Goal: Task Accomplishment & Management: Manage account settings

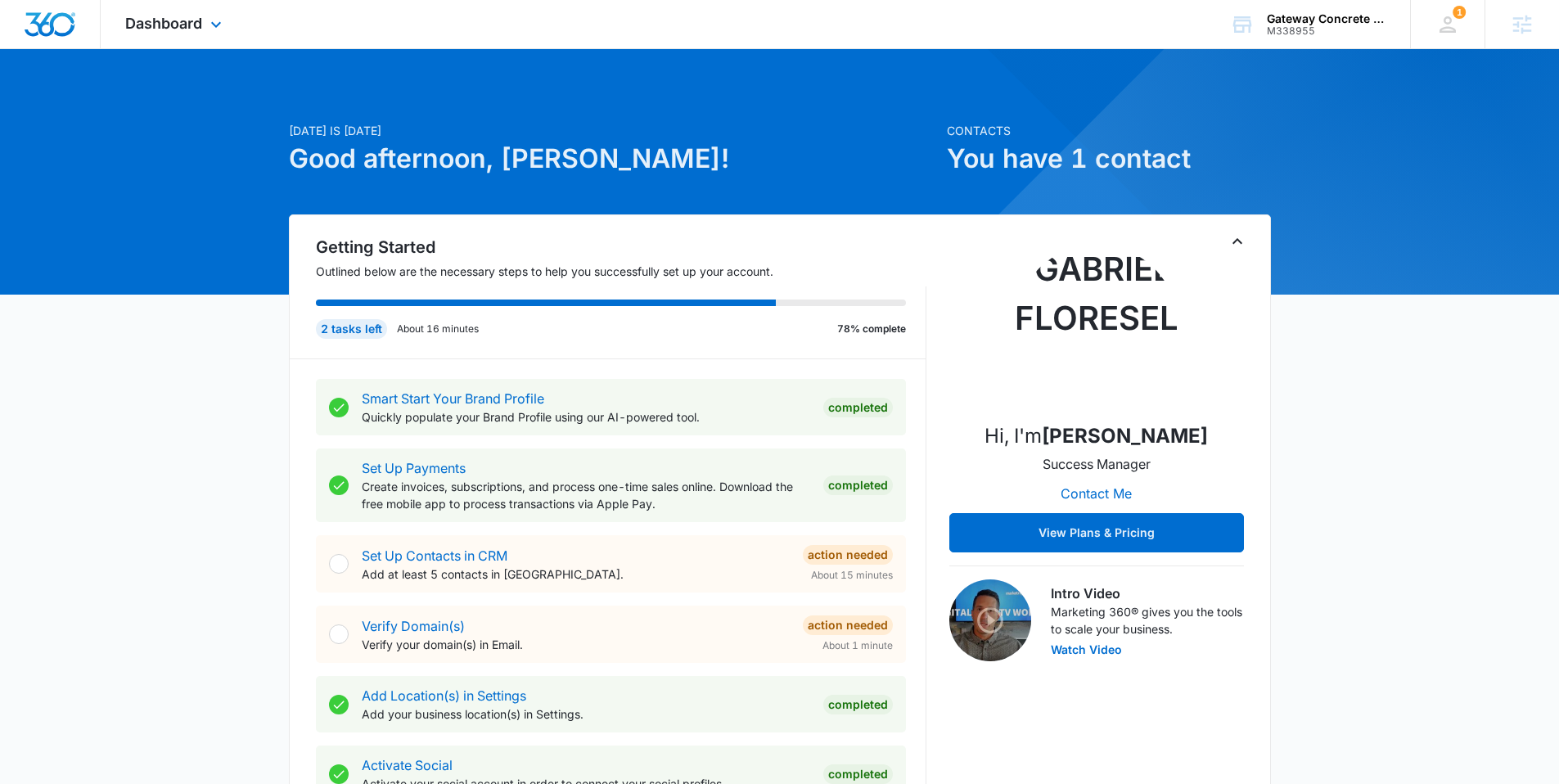
click at [156, 33] on div "Dashboard Apps Reputation Websites Forms CRM Email Social Content Ads Intellige…" at bounding box center [175, 24] width 150 height 48
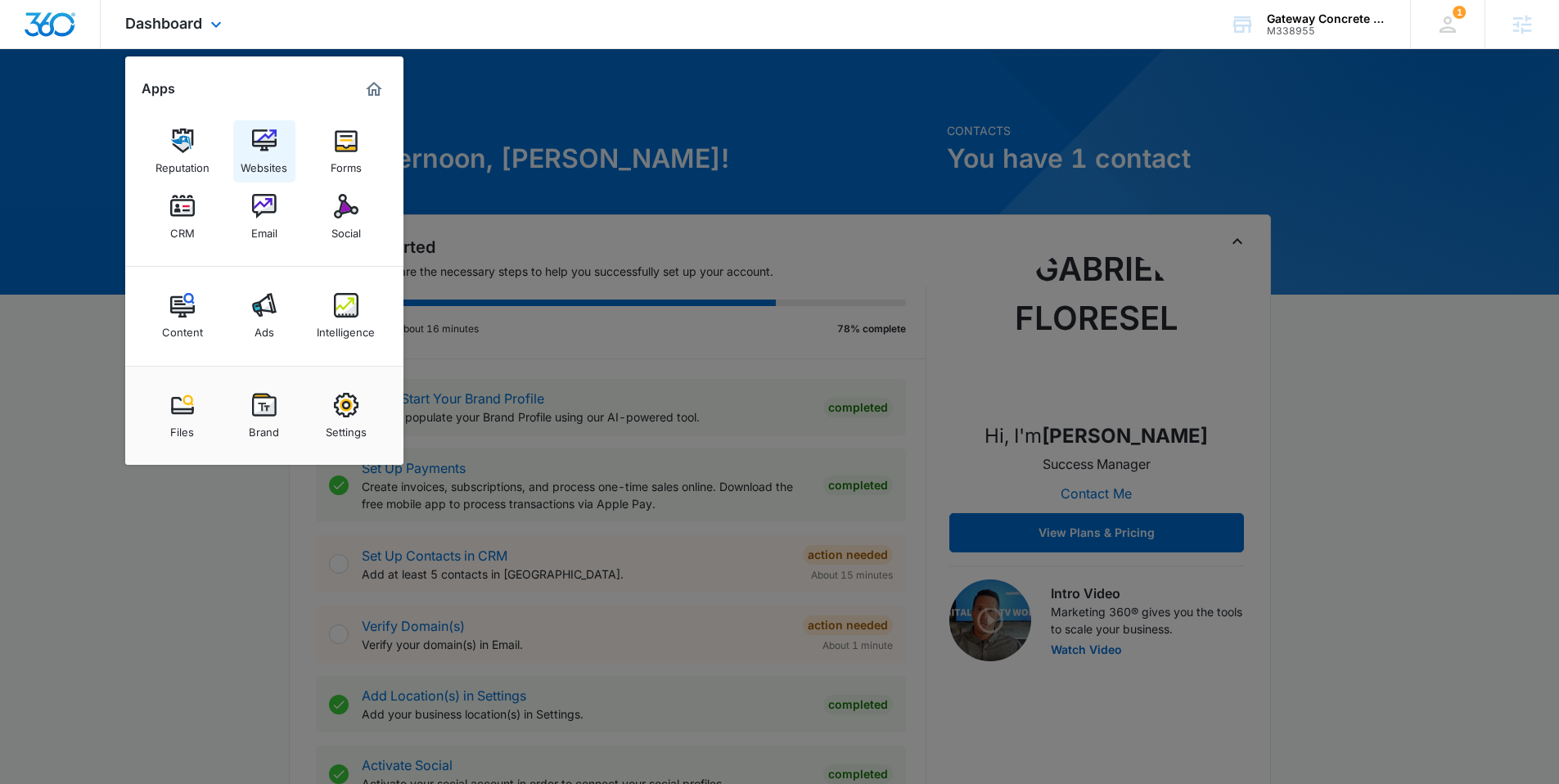
click at [257, 140] on img at bounding box center [264, 140] width 24 height 24
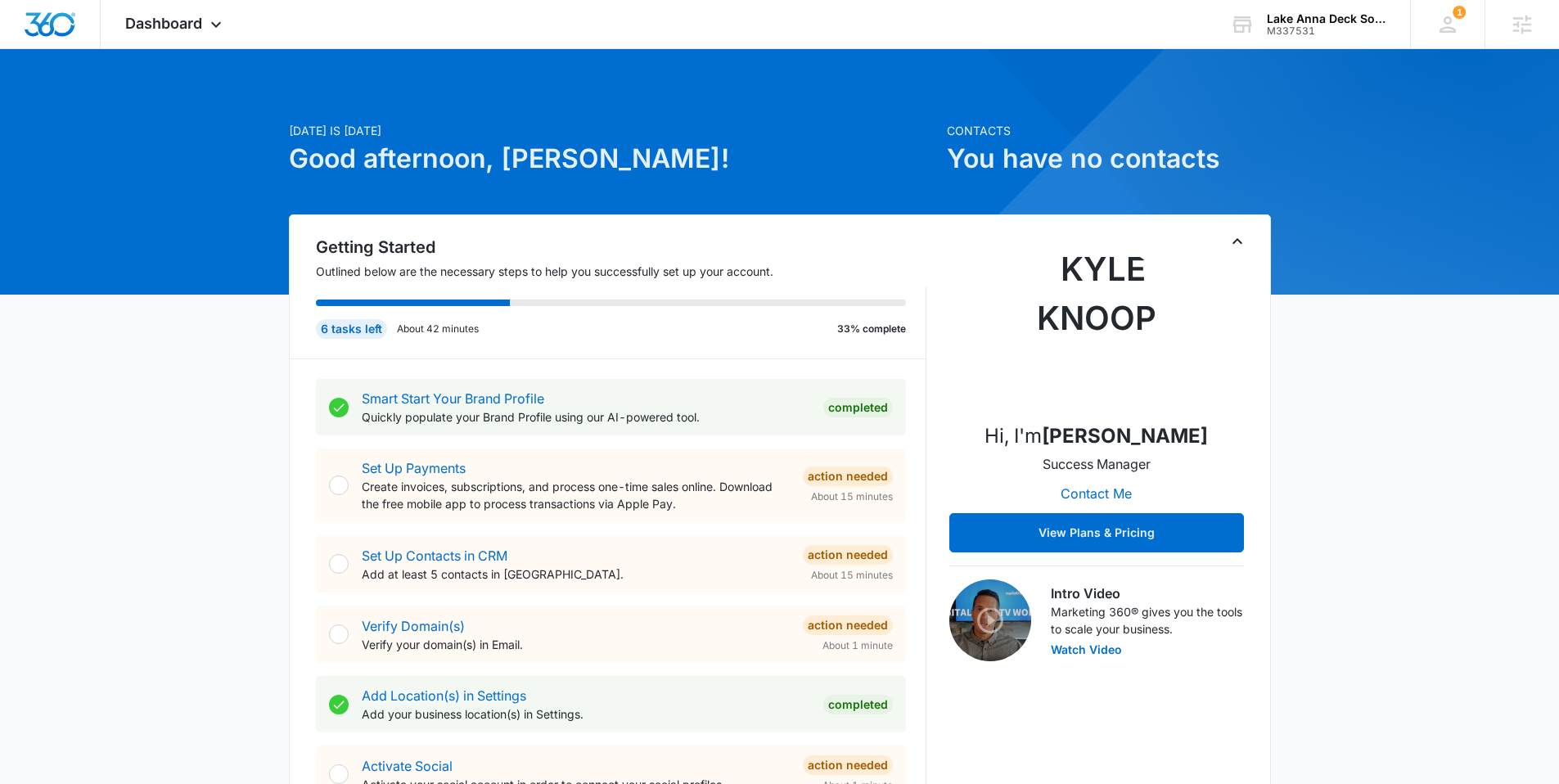
click at [529, 297] on div "6 tasks left About 42 minutes 33% complete" at bounding box center [620, 322] width 610 height 72
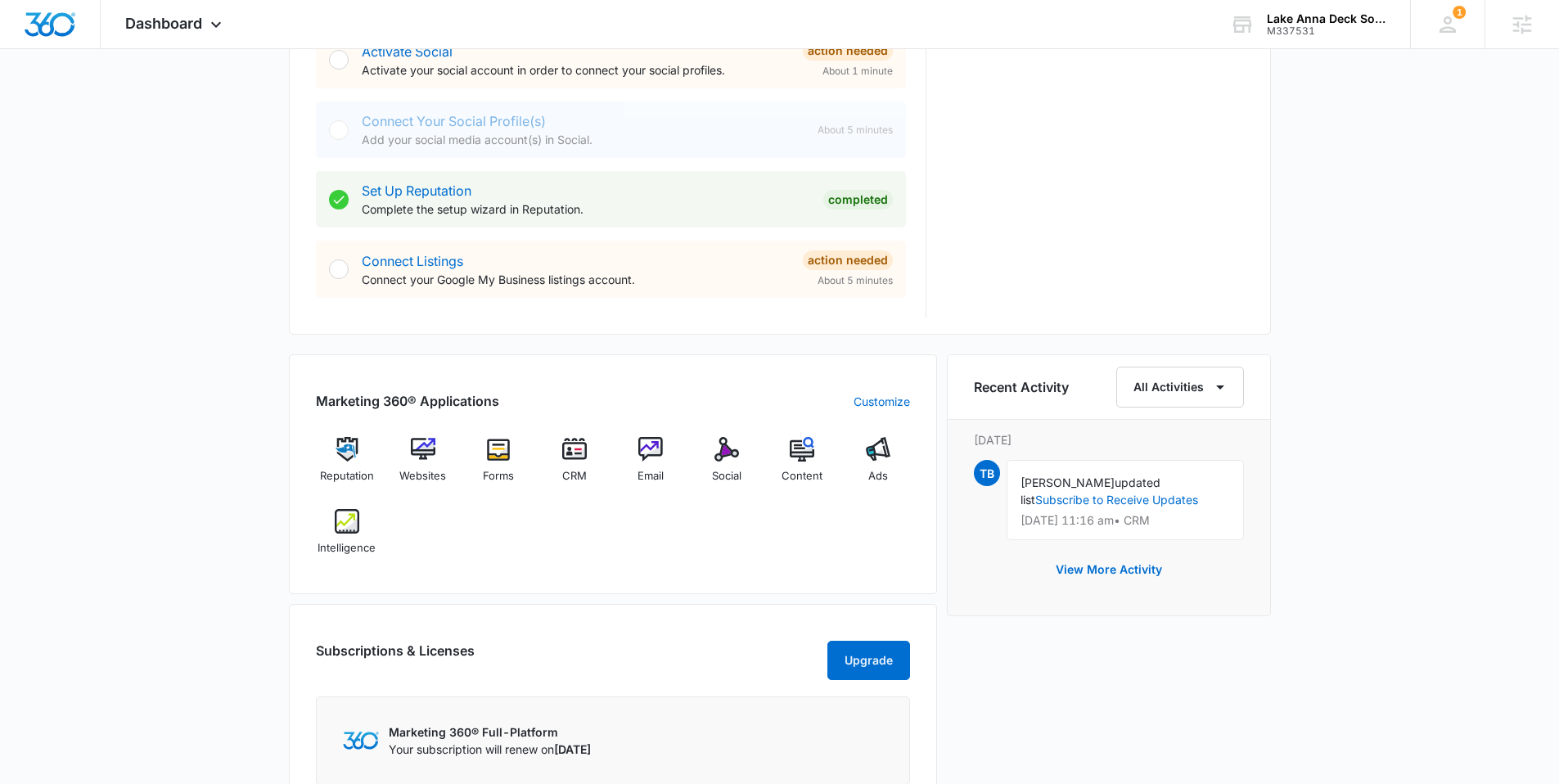
scroll to position [718, 0]
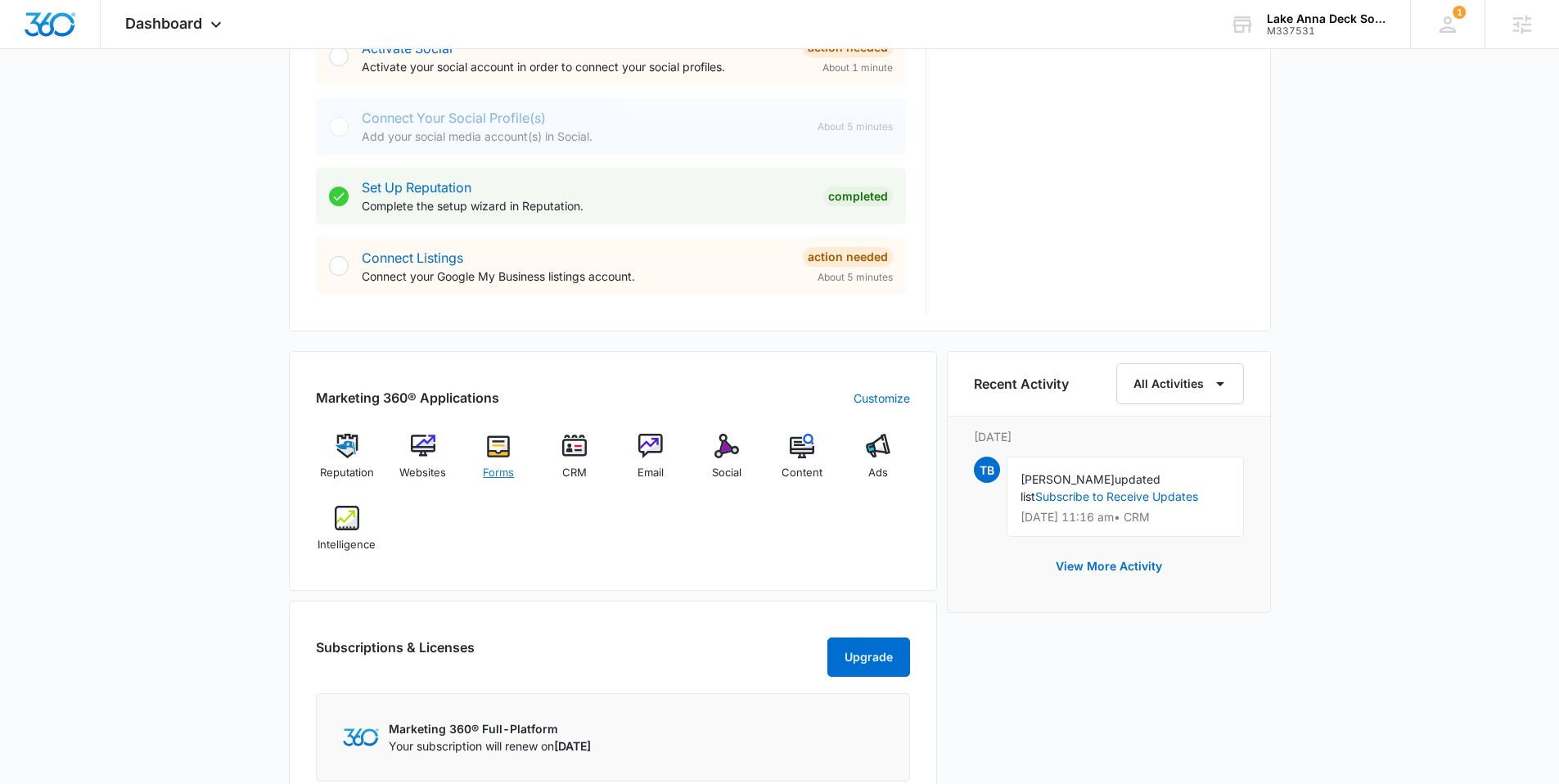
click at [498, 447] on img at bounding box center [498, 445] width 24 height 24
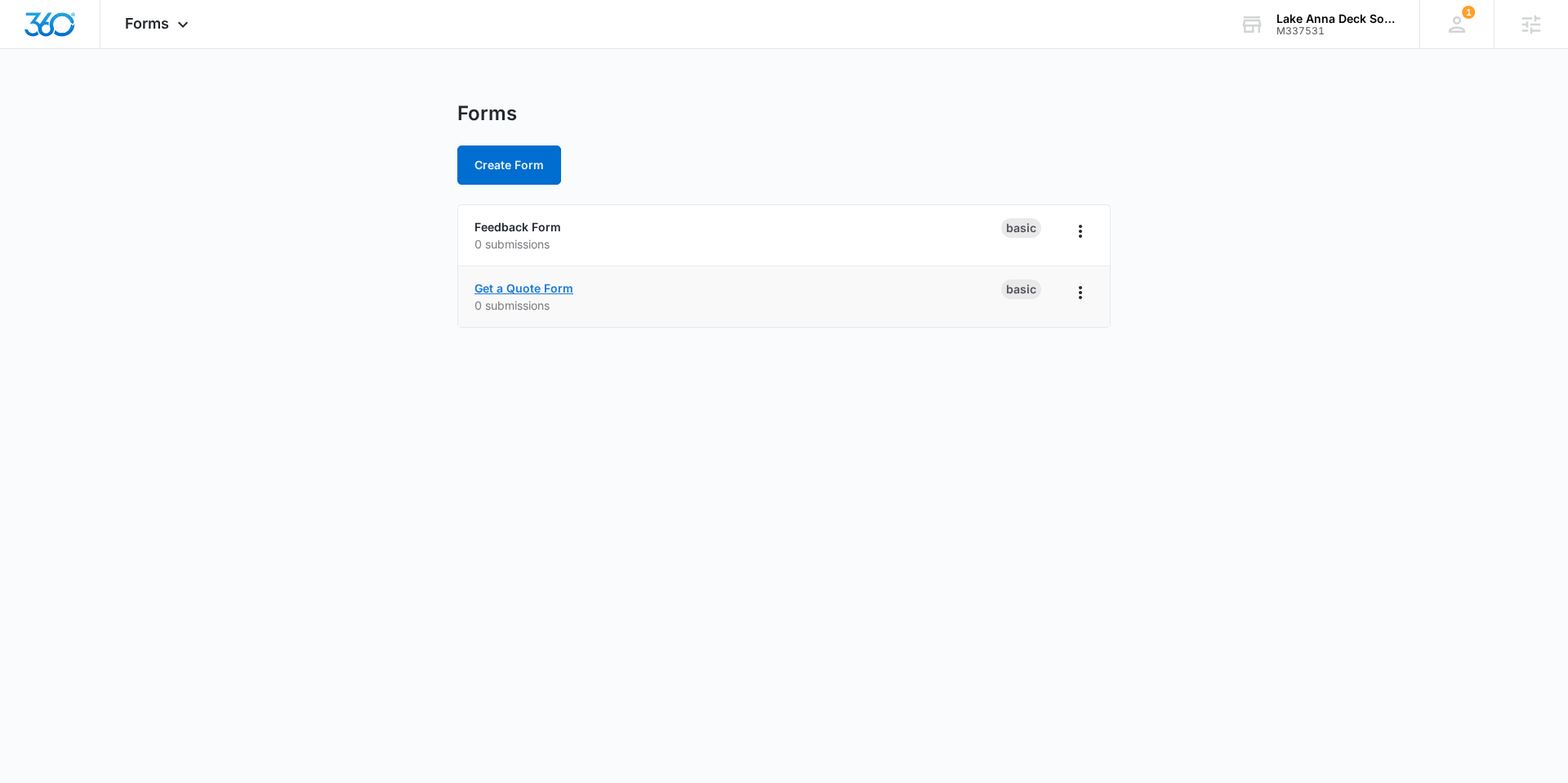
click at [513, 286] on link "Get a Quote Form" at bounding box center [523, 288] width 99 height 14
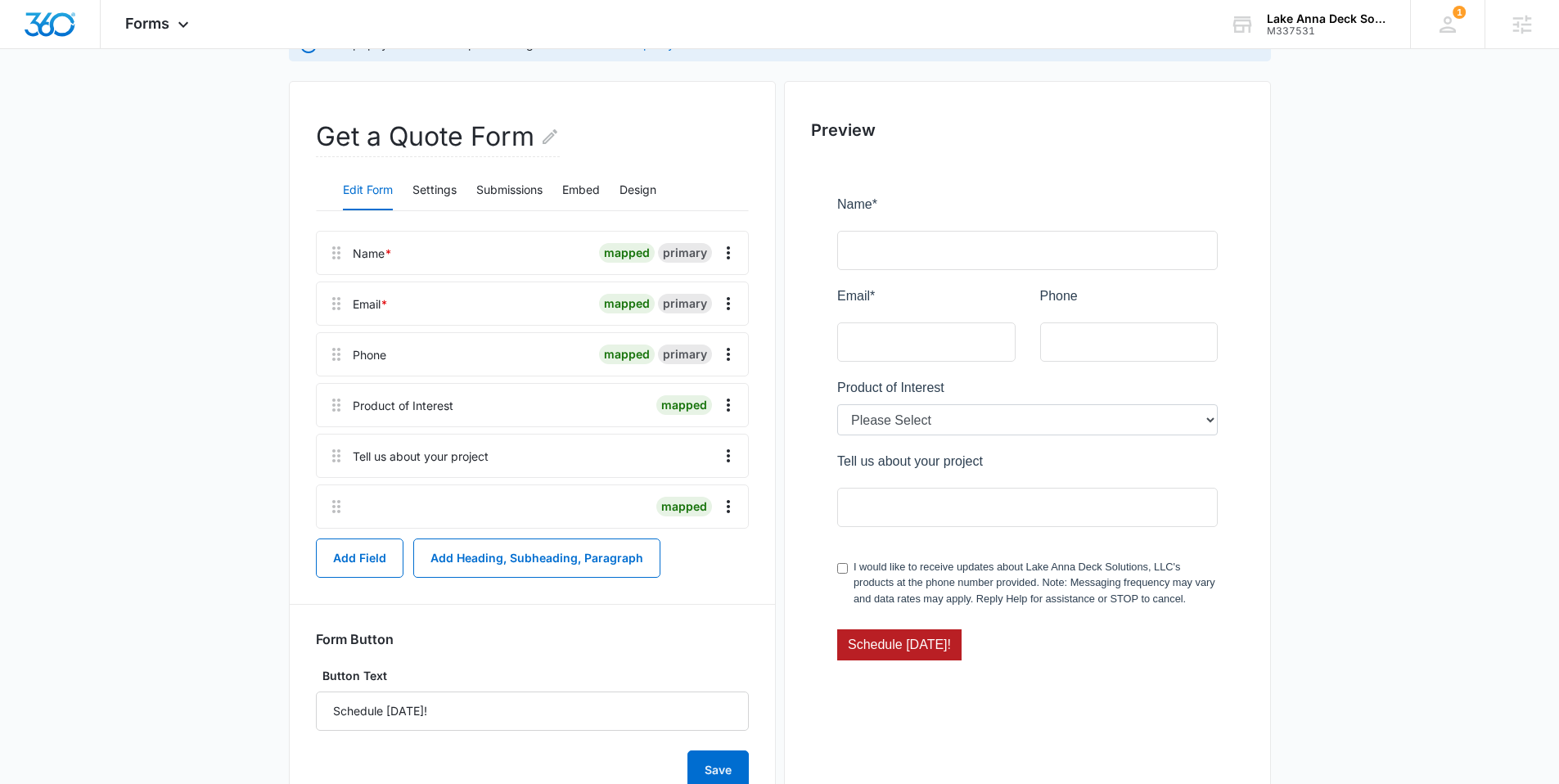
scroll to position [75, 0]
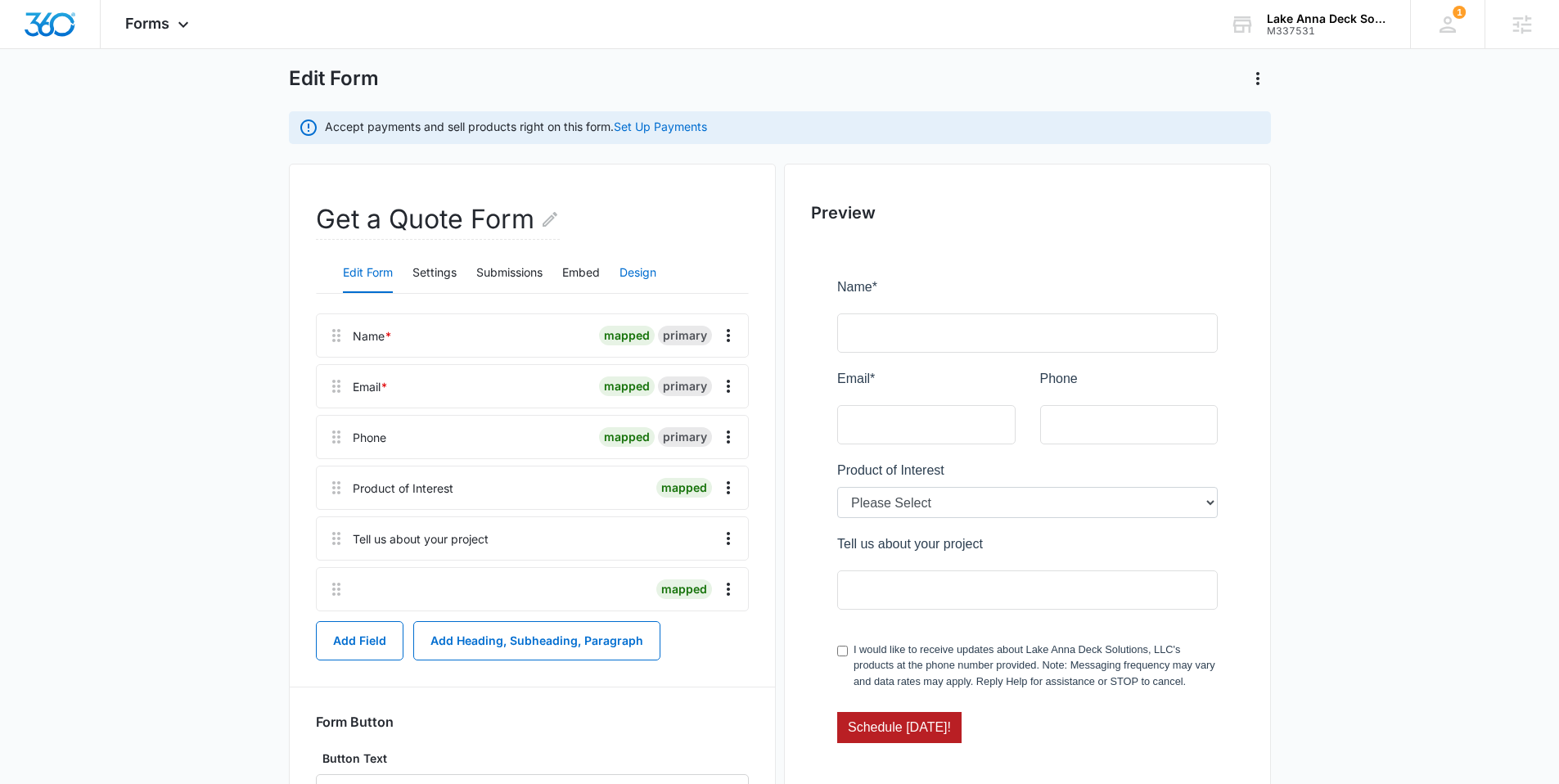
click at [649, 271] on button "Design" at bounding box center [638, 273] width 37 height 39
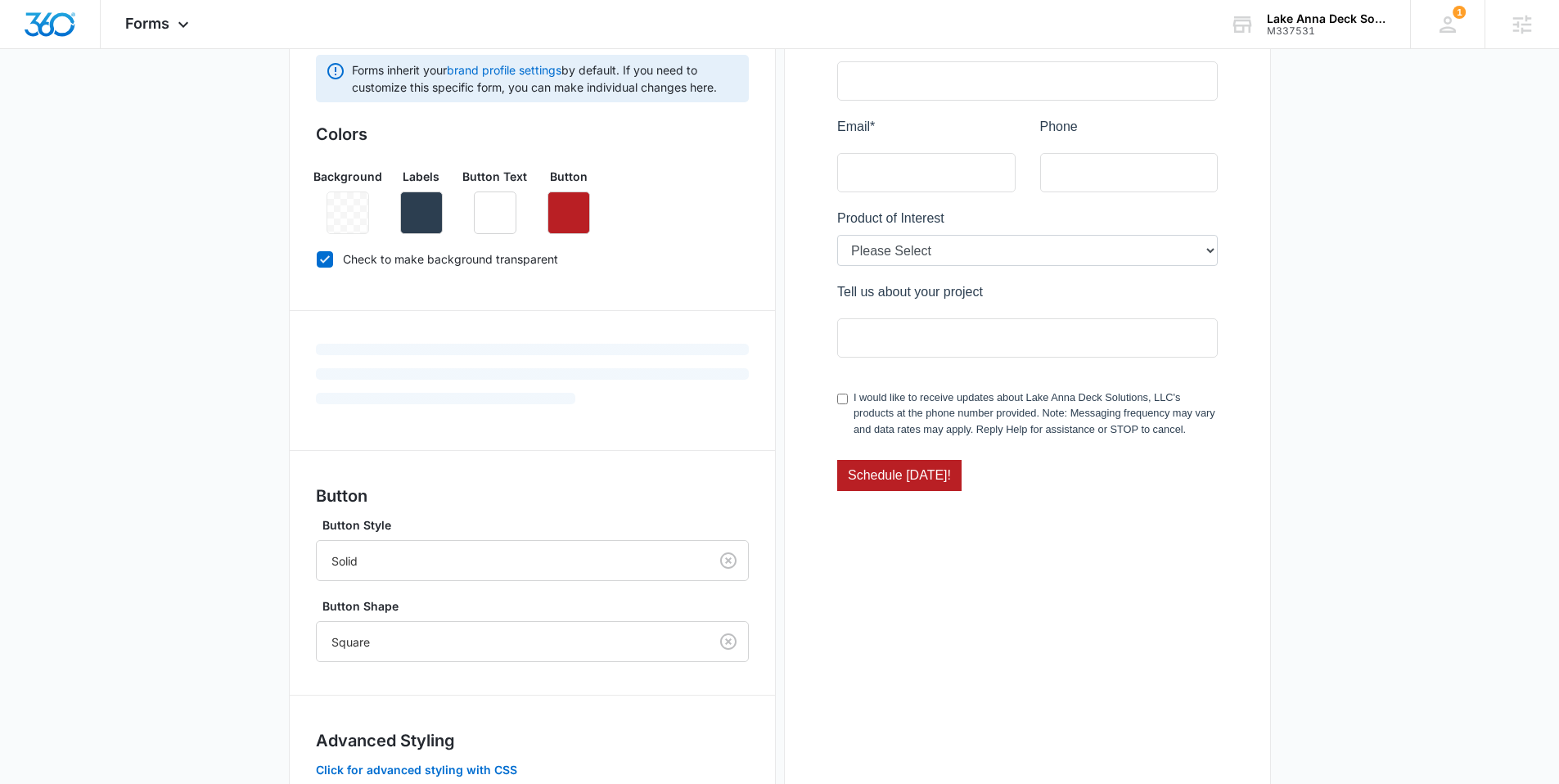
scroll to position [330, 0]
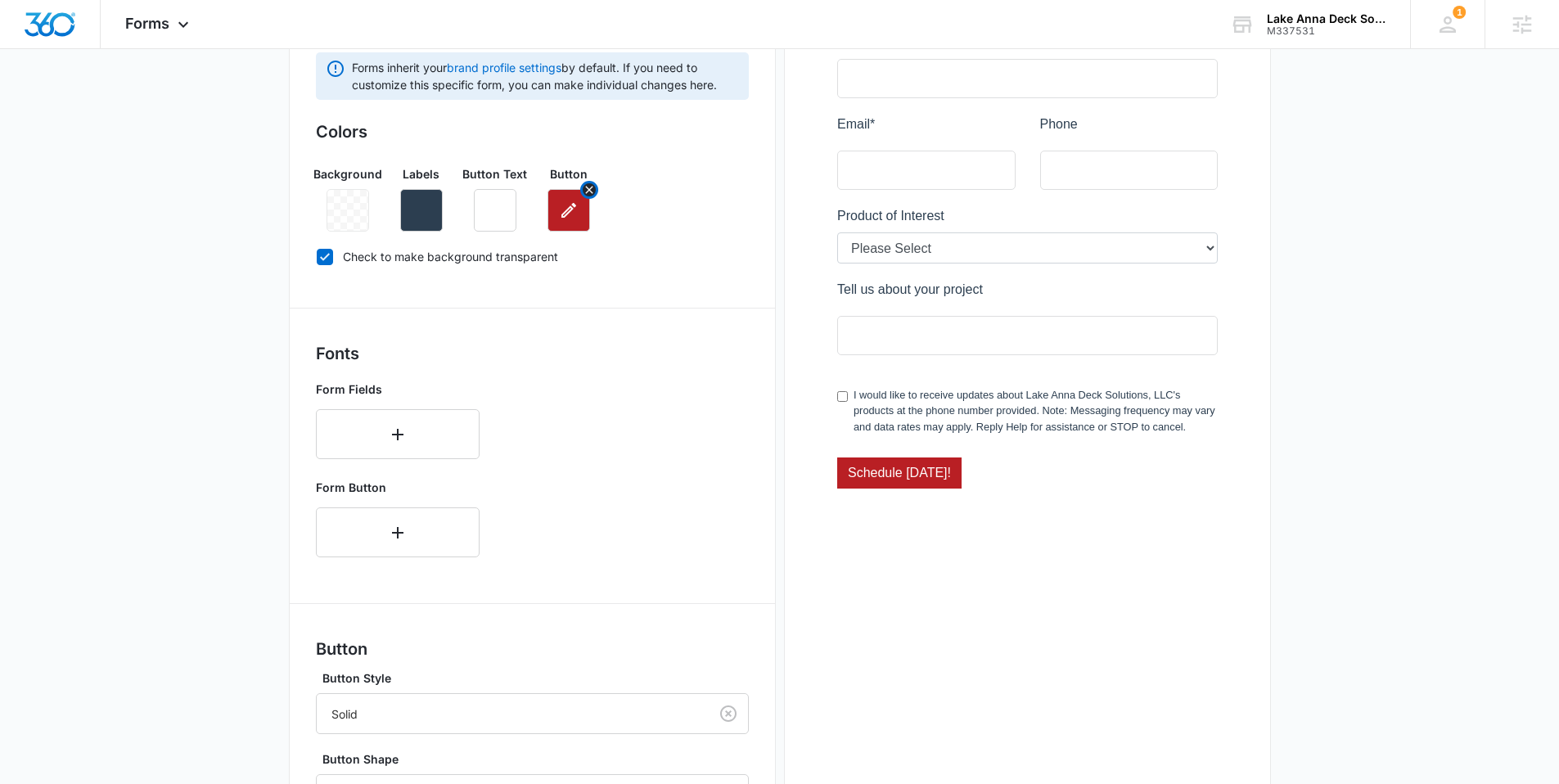
click at [569, 210] on icon "button" at bounding box center [569, 210] width 15 height 15
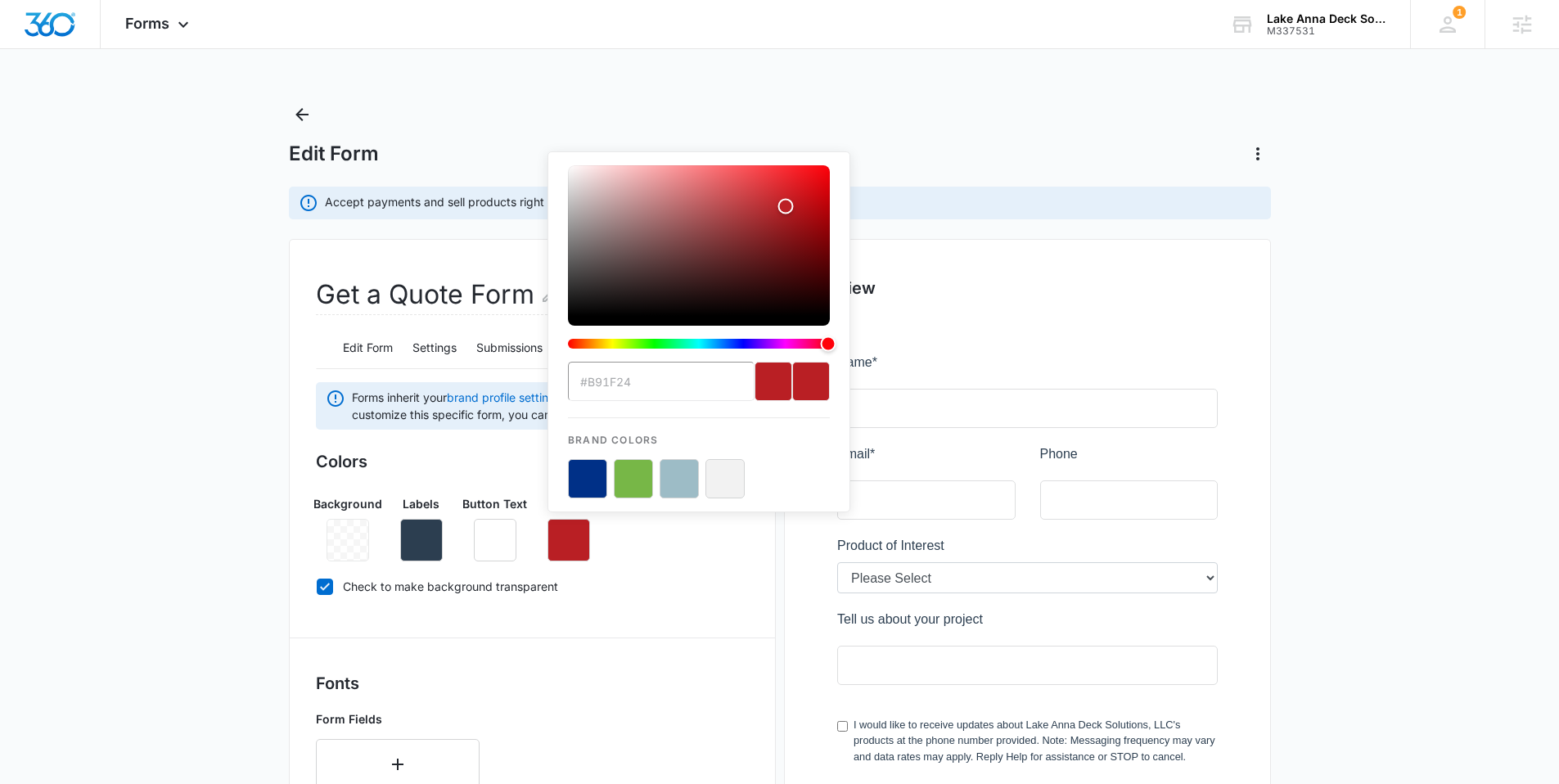
click at [660, 382] on input "#b91f24" at bounding box center [661, 381] width 187 height 39
click at [755, 376] on div "previous color" at bounding box center [774, 381] width 38 height 39
click at [836, 383] on div "#b91f24 Brand Colors" at bounding box center [699, 332] width 303 height 361
click at [811, 383] on div "current color selection" at bounding box center [812, 381] width 38 height 39
drag, startPoint x: 660, startPoint y: 385, endPoint x: 597, endPoint y: 386, distance: 63.0
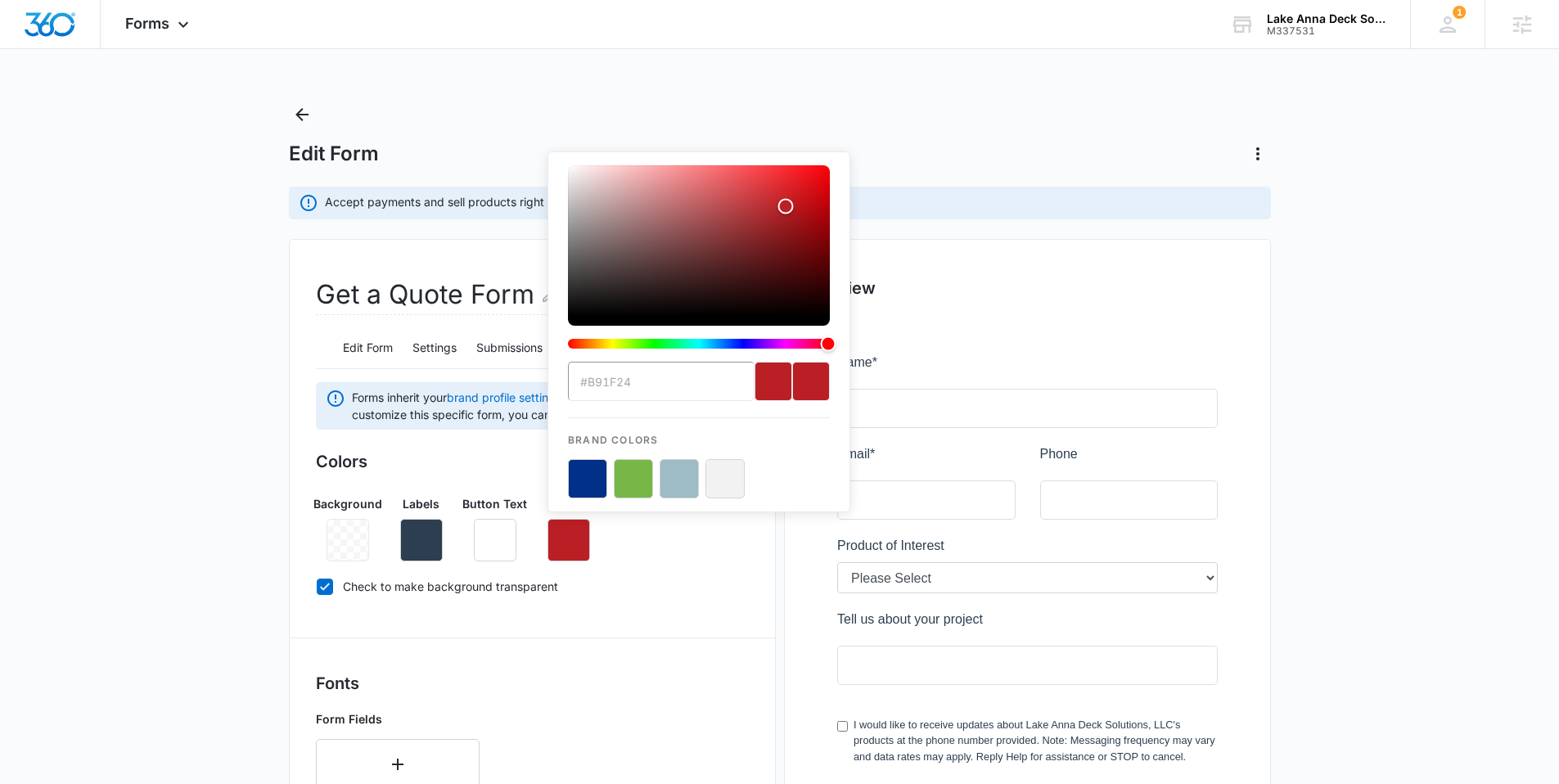
click at [597, 386] on input "#b91f24" at bounding box center [661, 381] width 187 height 39
click at [592, 382] on input "#b91f24" at bounding box center [661, 381] width 187 height 39
paste input "b91f24"
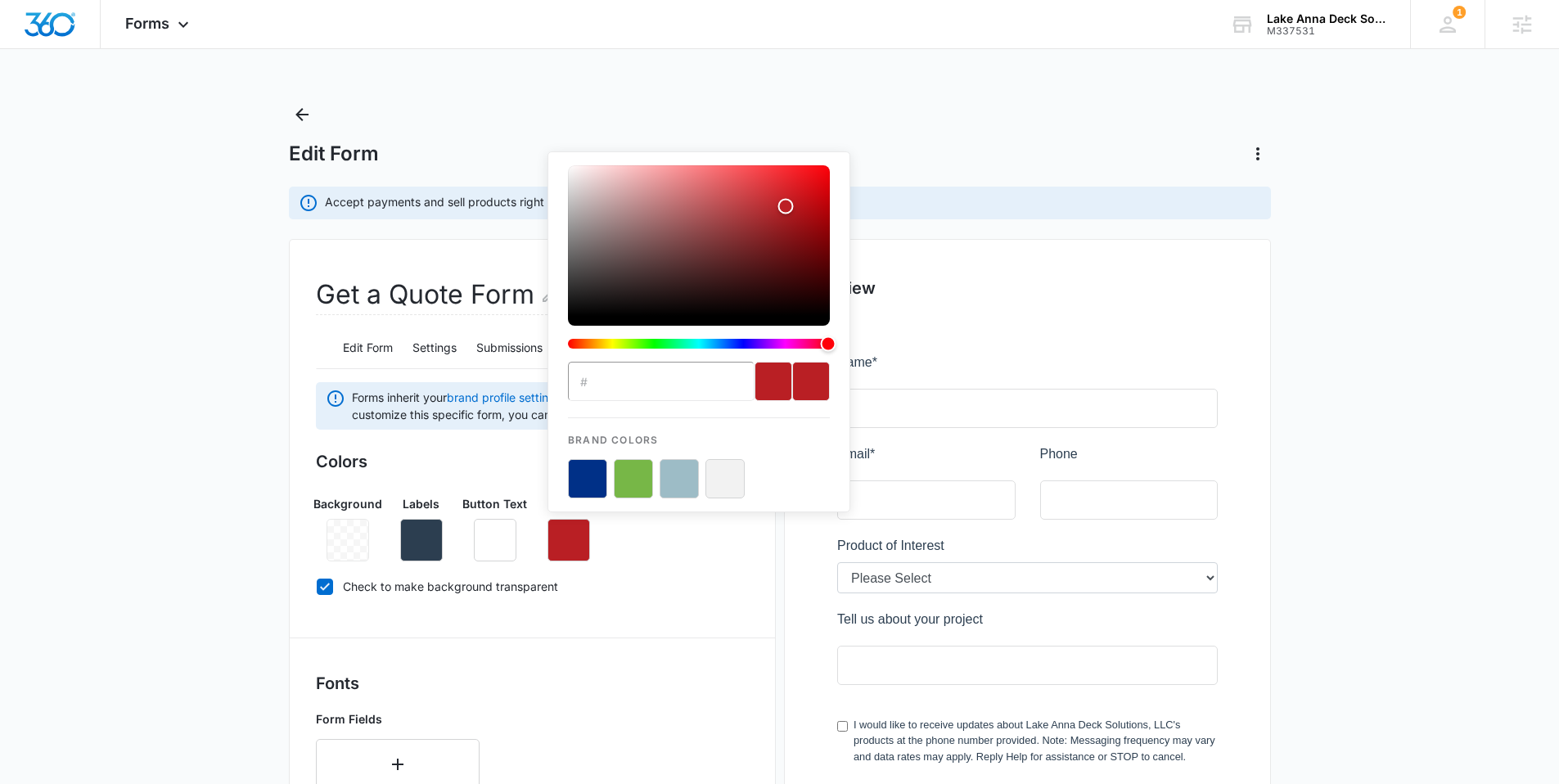
type input "#b91f24"
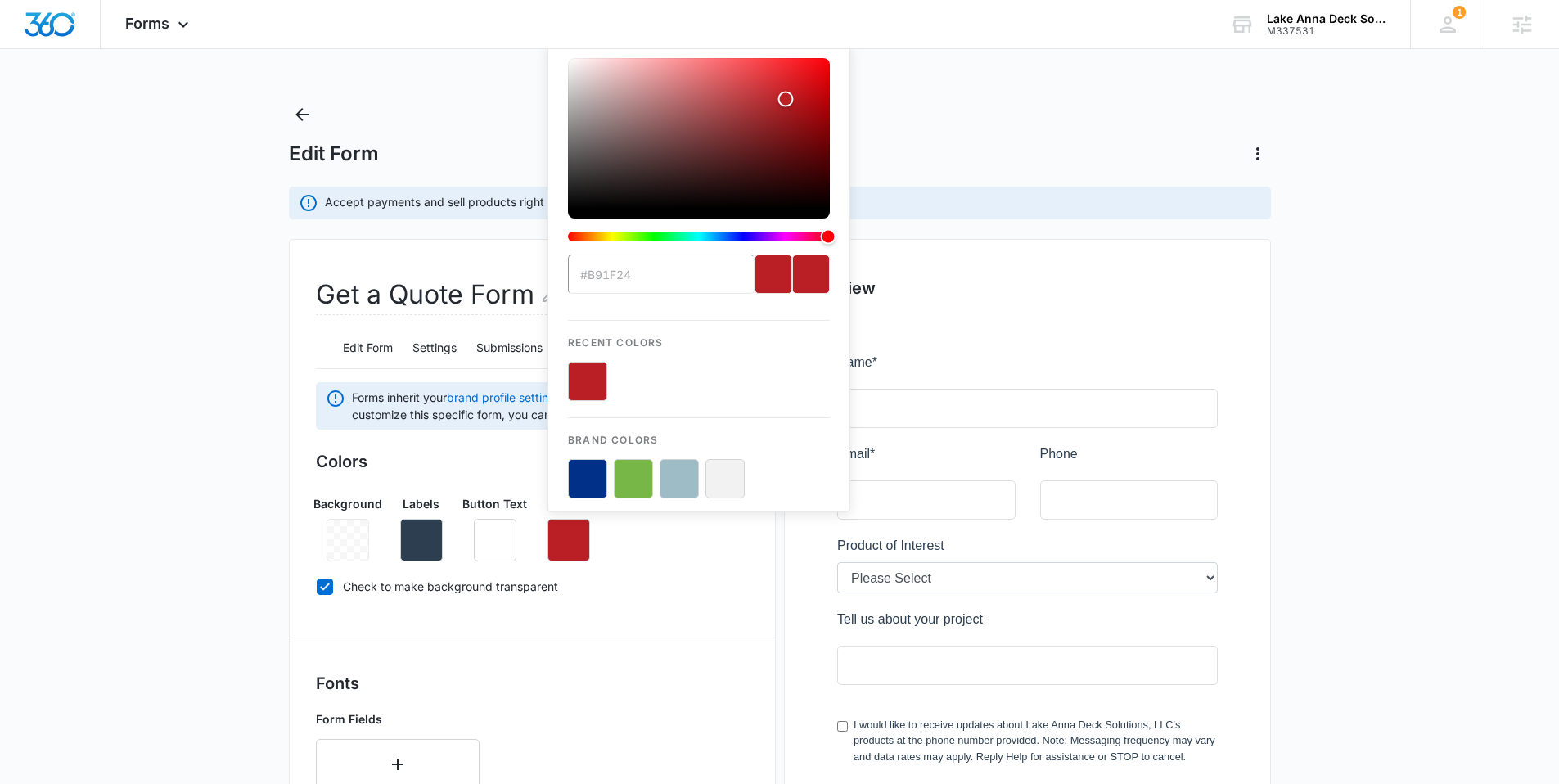
click at [576, 365] on button "color-picker-container" at bounding box center [587, 381] width 39 height 39
click at [582, 383] on button "color-picker-container" at bounding box center [587, 381] width 39 height 39
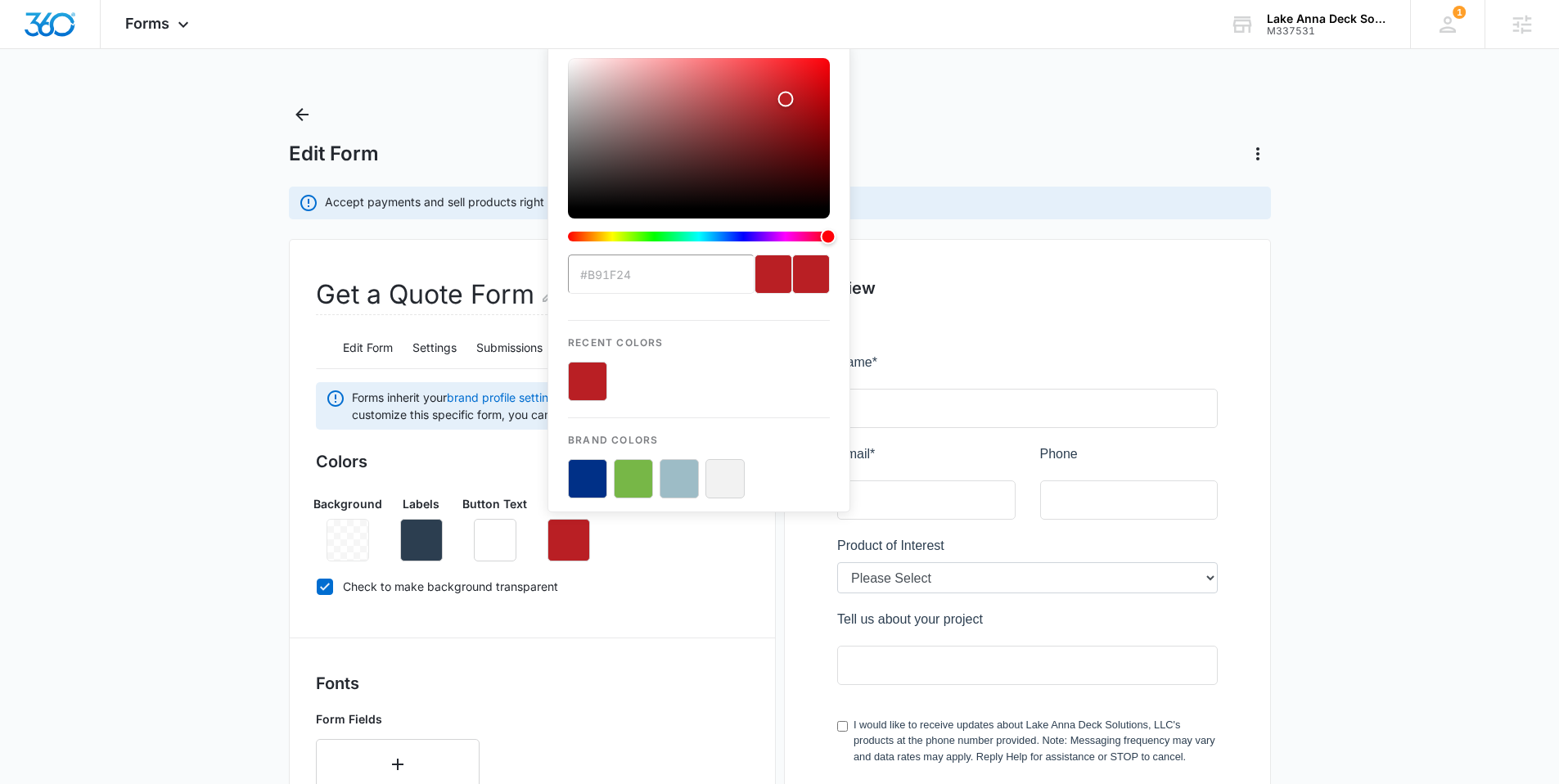
click at [582, 383] on button "color-picker-container" at bounding box center [587, 381] width 39 height 39
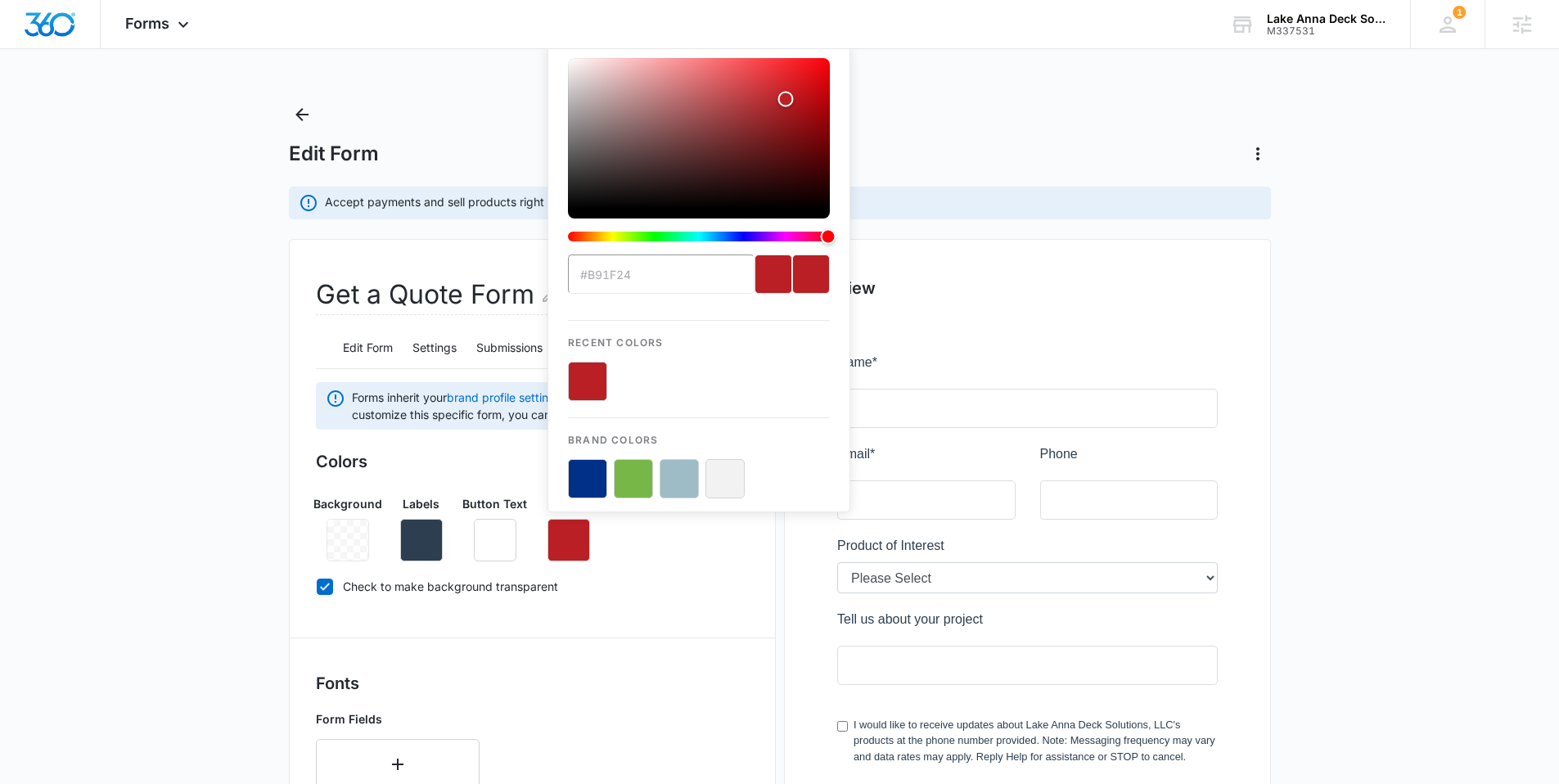
click at [582, 383] on button "color-picker-container" at bounding box center [587, 381] width 39 height 39
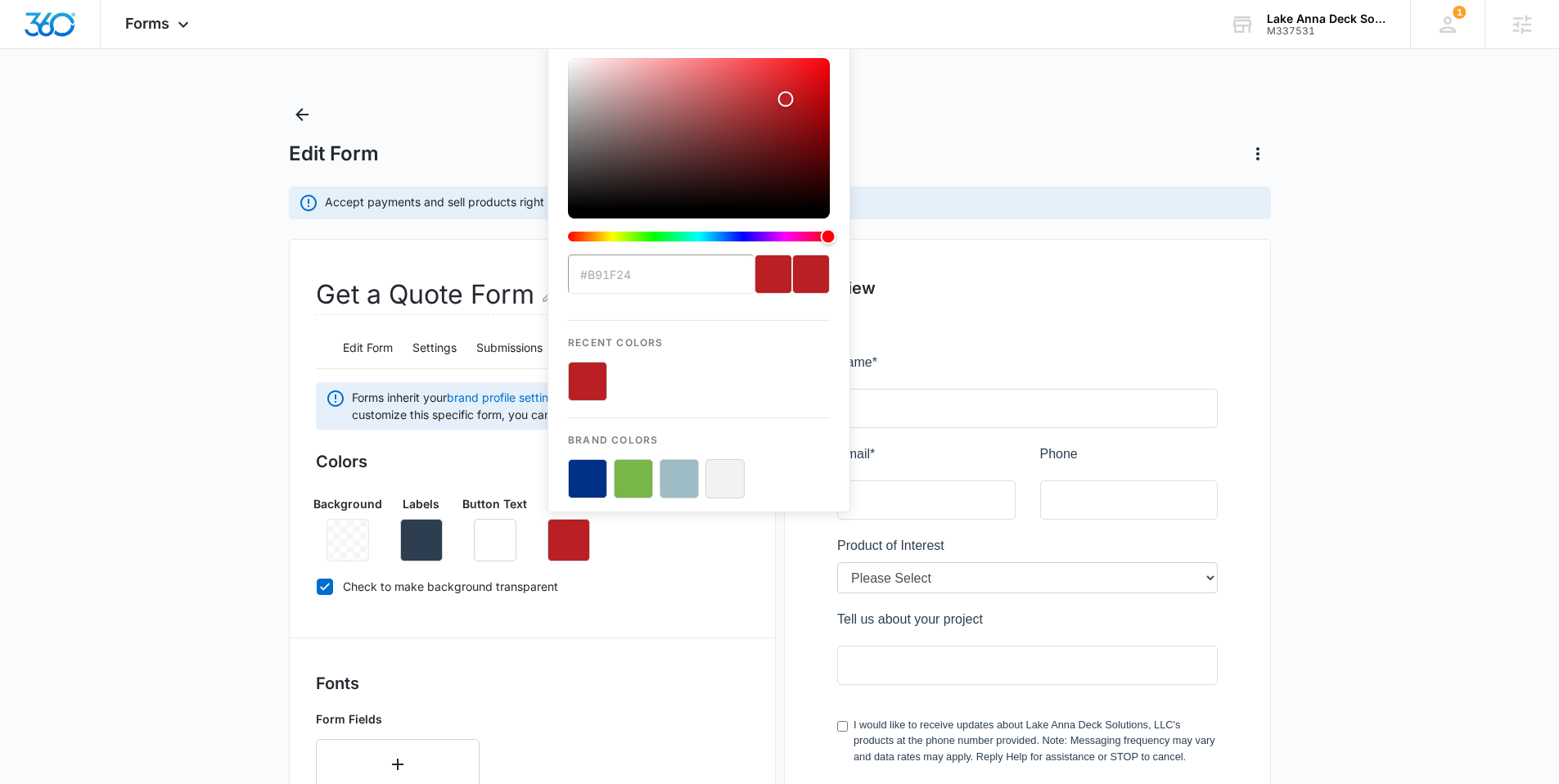
click at [582, 383] on button "color-picker-container" at bounding box center [587, 381] width 39 height 39
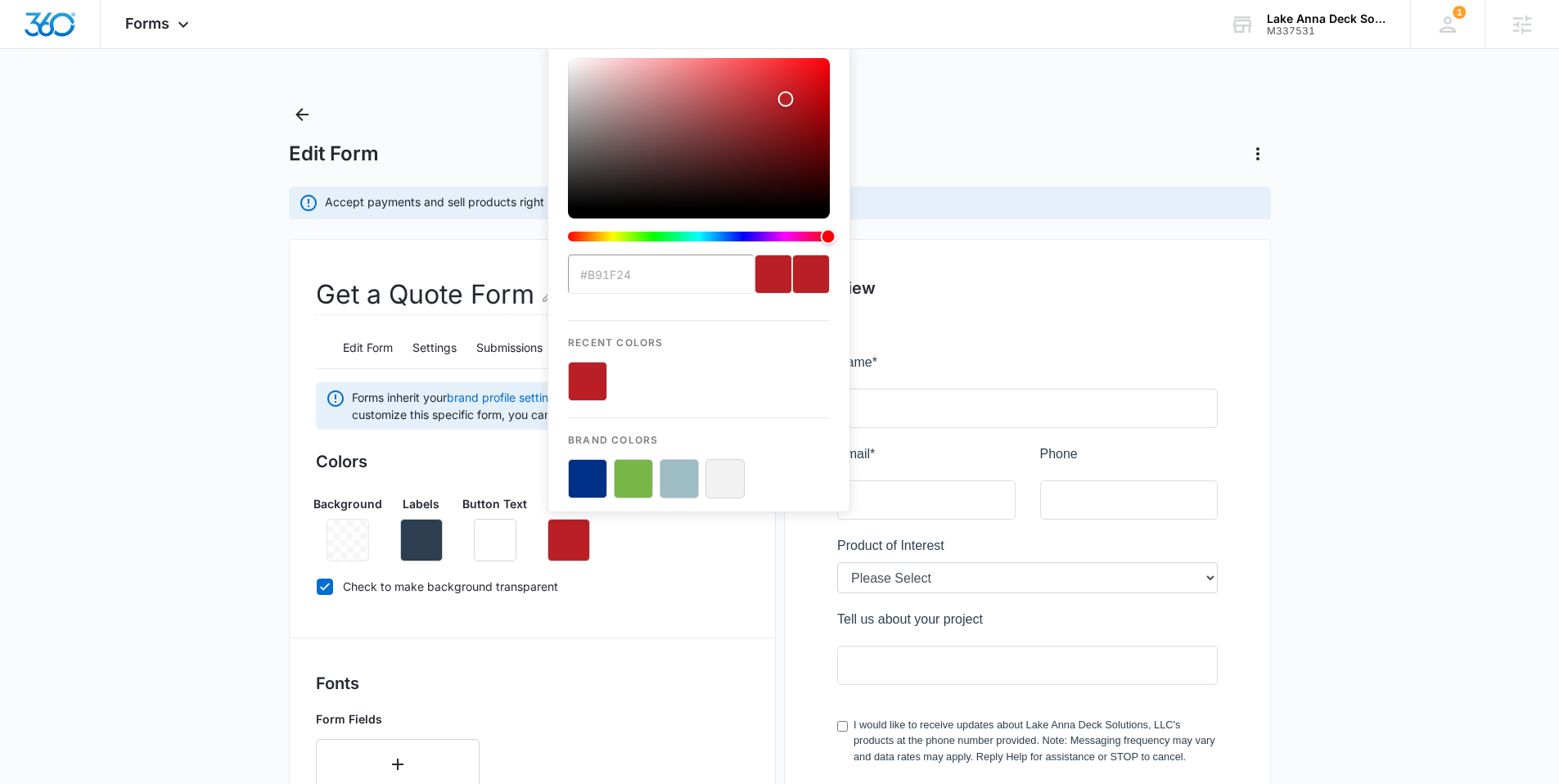
click at [582, 383] on button "color-picker-container" at bounding box center [587, 381] width 39 height 39
click at [631, 547] on div "Background Labels Button Text Button #b91f24 Recent Colors Brand Colors" at bounding box center [531, 522] width 433 height 80
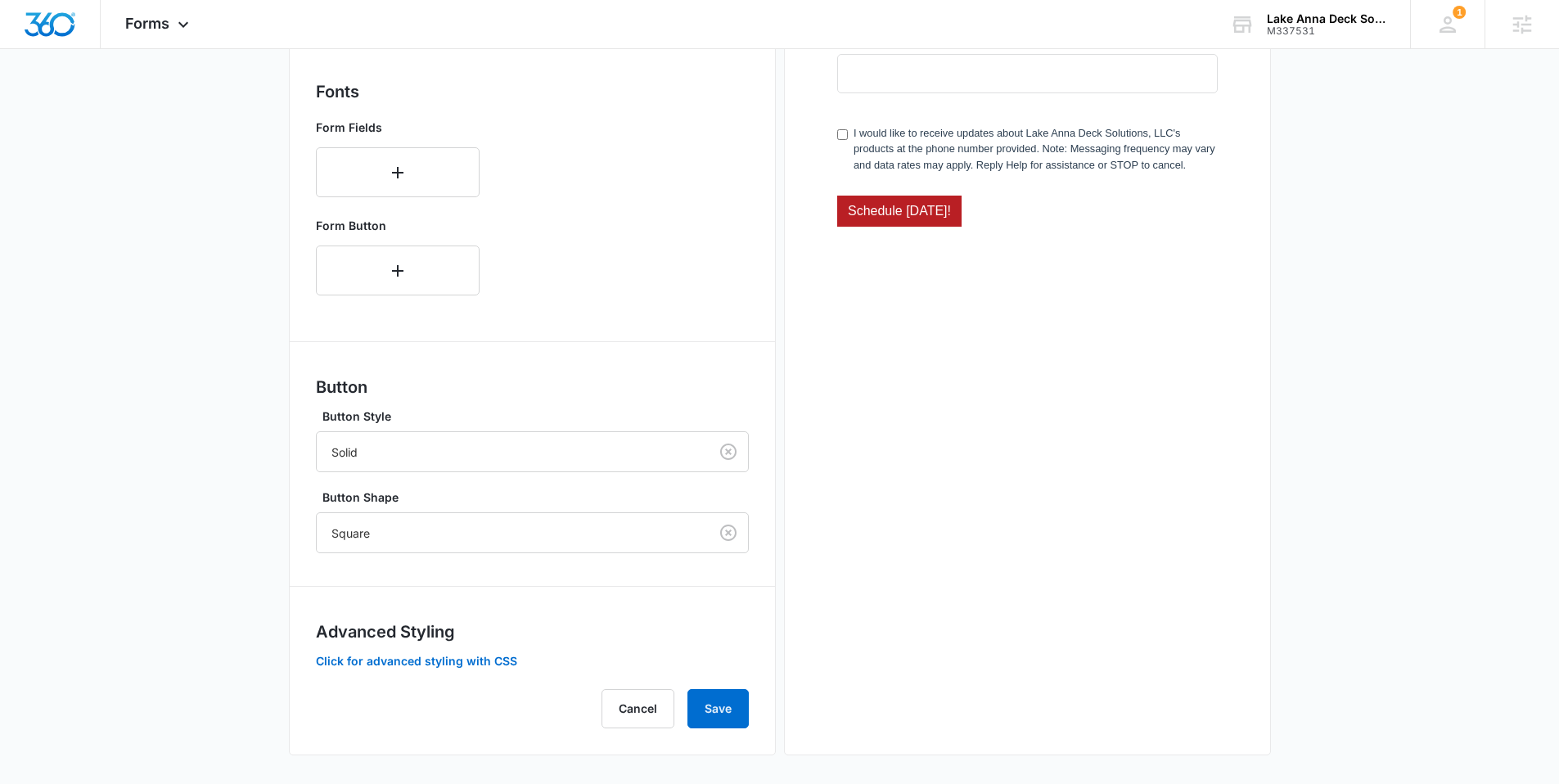
scroll to position [595, 0]
click at [720, 710] on button "Save" at bounding box center [718, 703] width 62 height 39
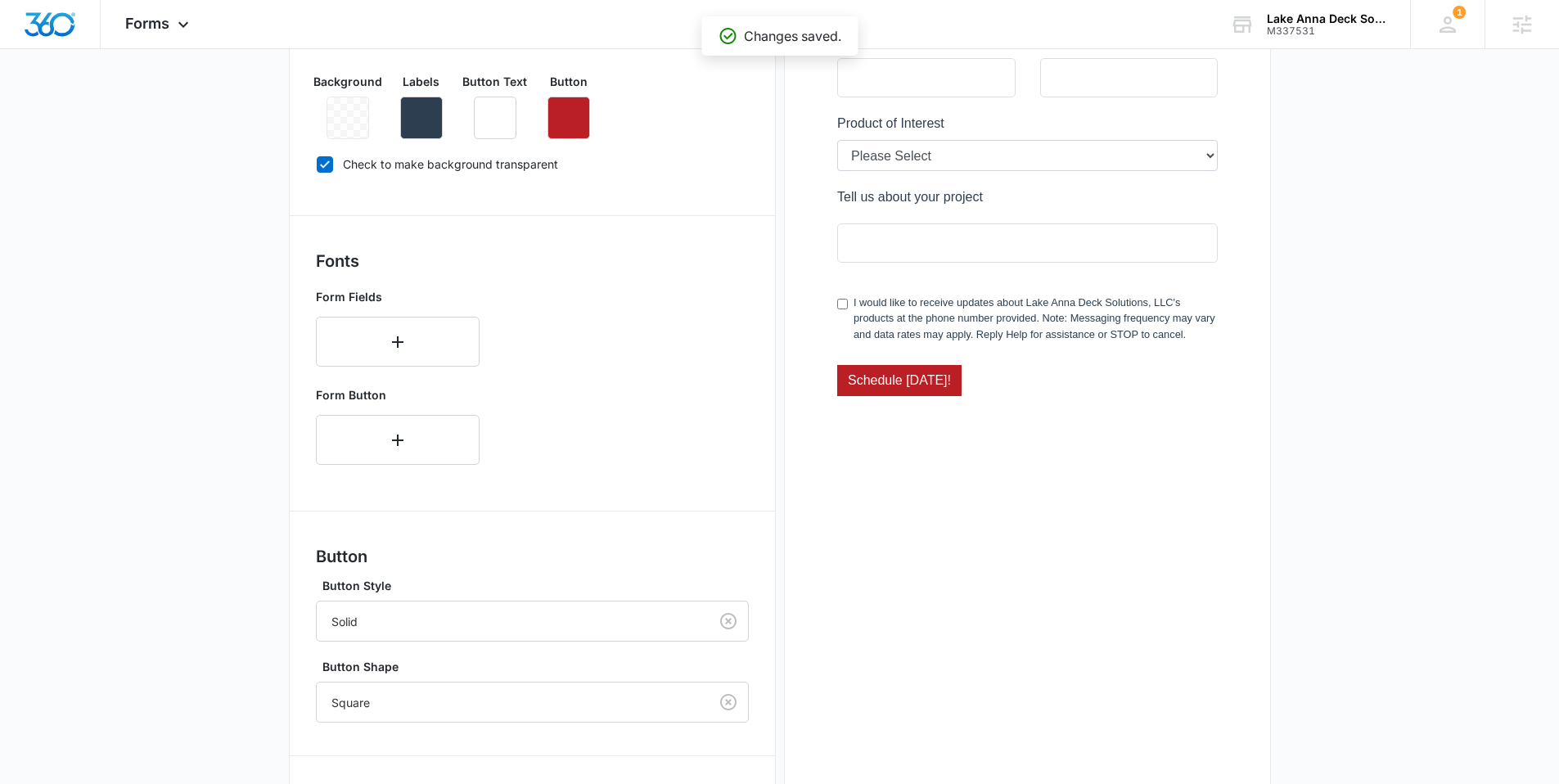
scroll to position [52, 0]
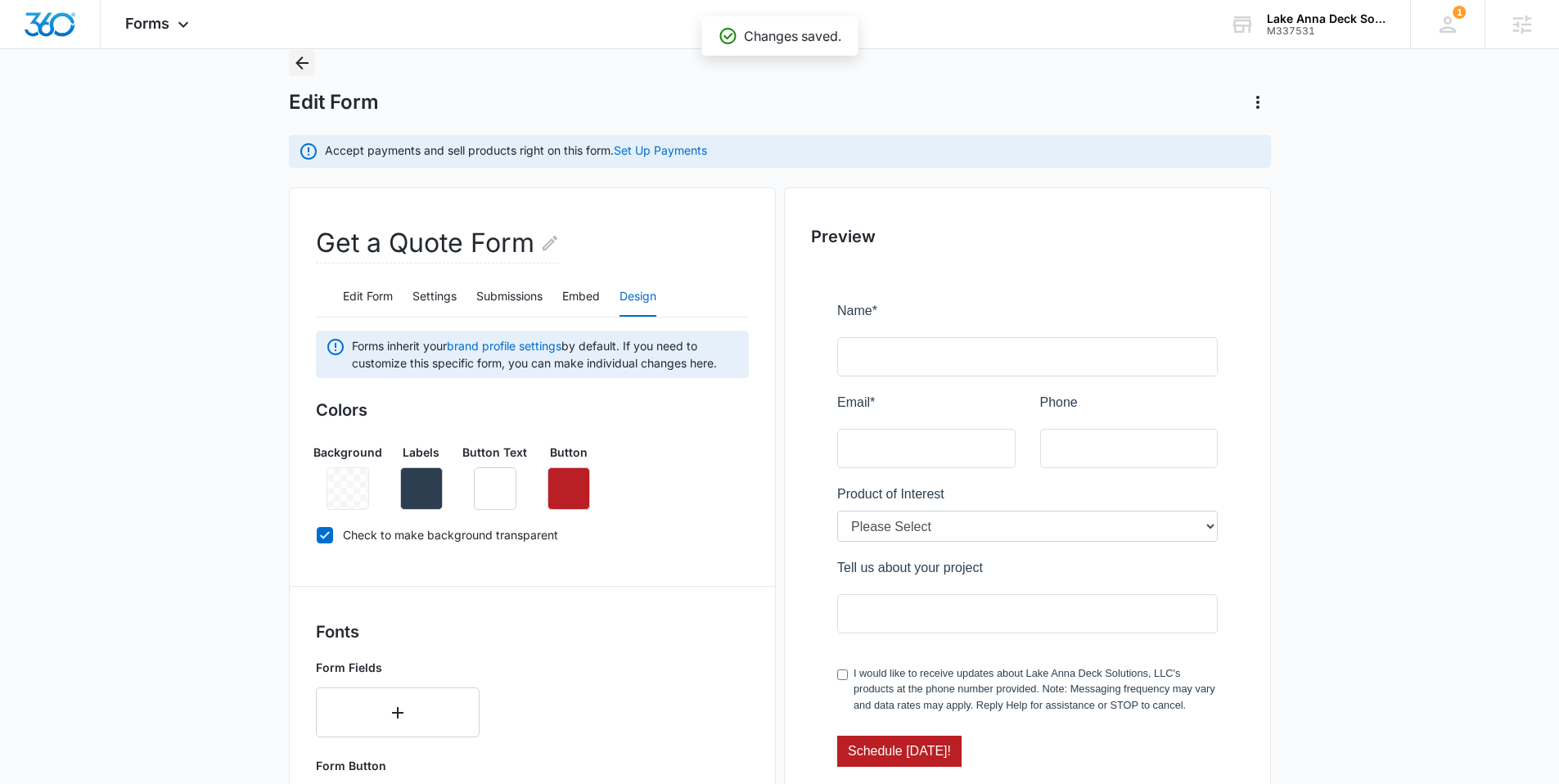
click at [298, 63] on icon "Back" at bounding box center [302, 63] width 13 height 13
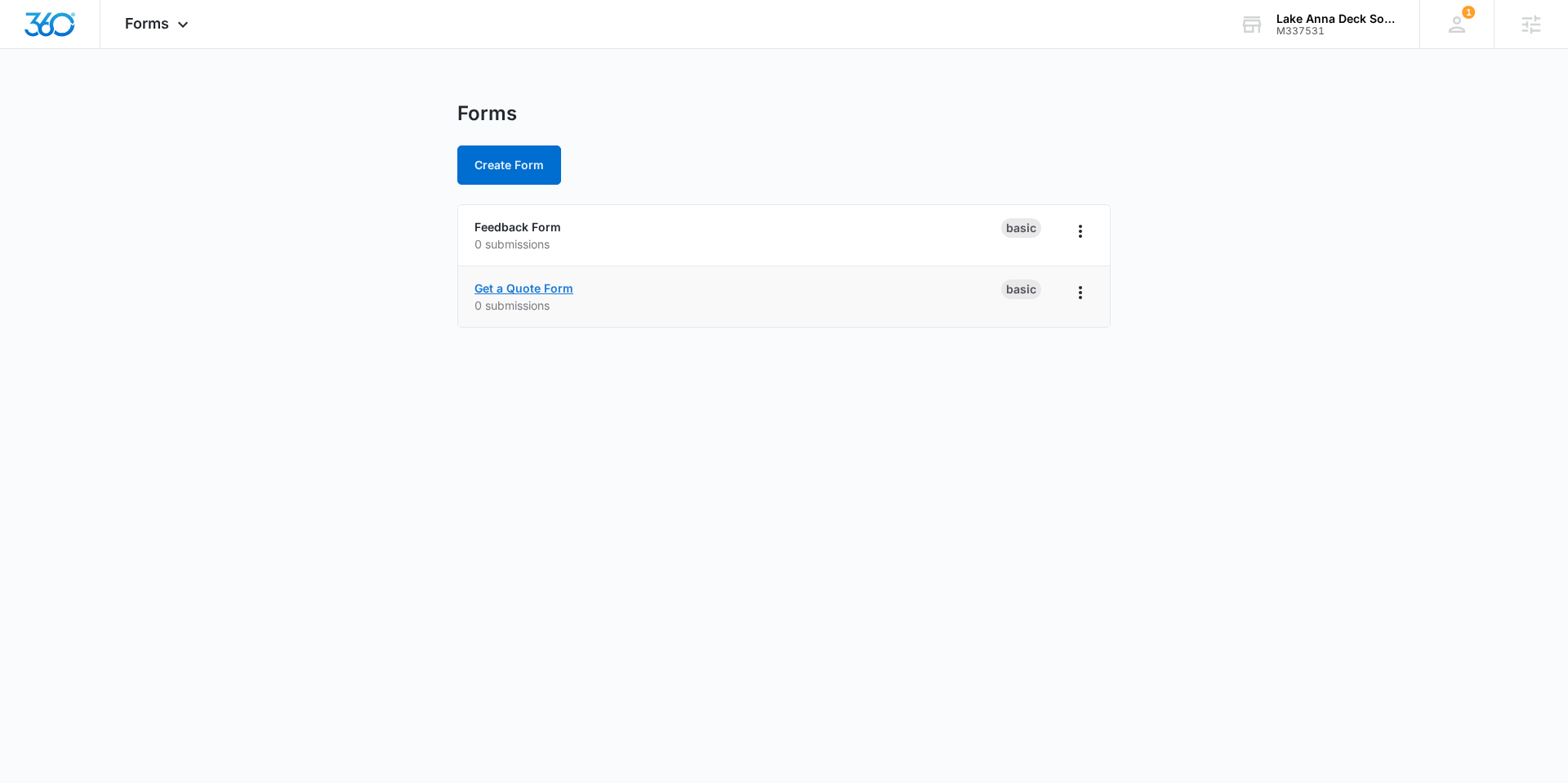
click at [547, 291] on link "Get a Quote Form" at bounding box center [523, 288] width 99 height 14
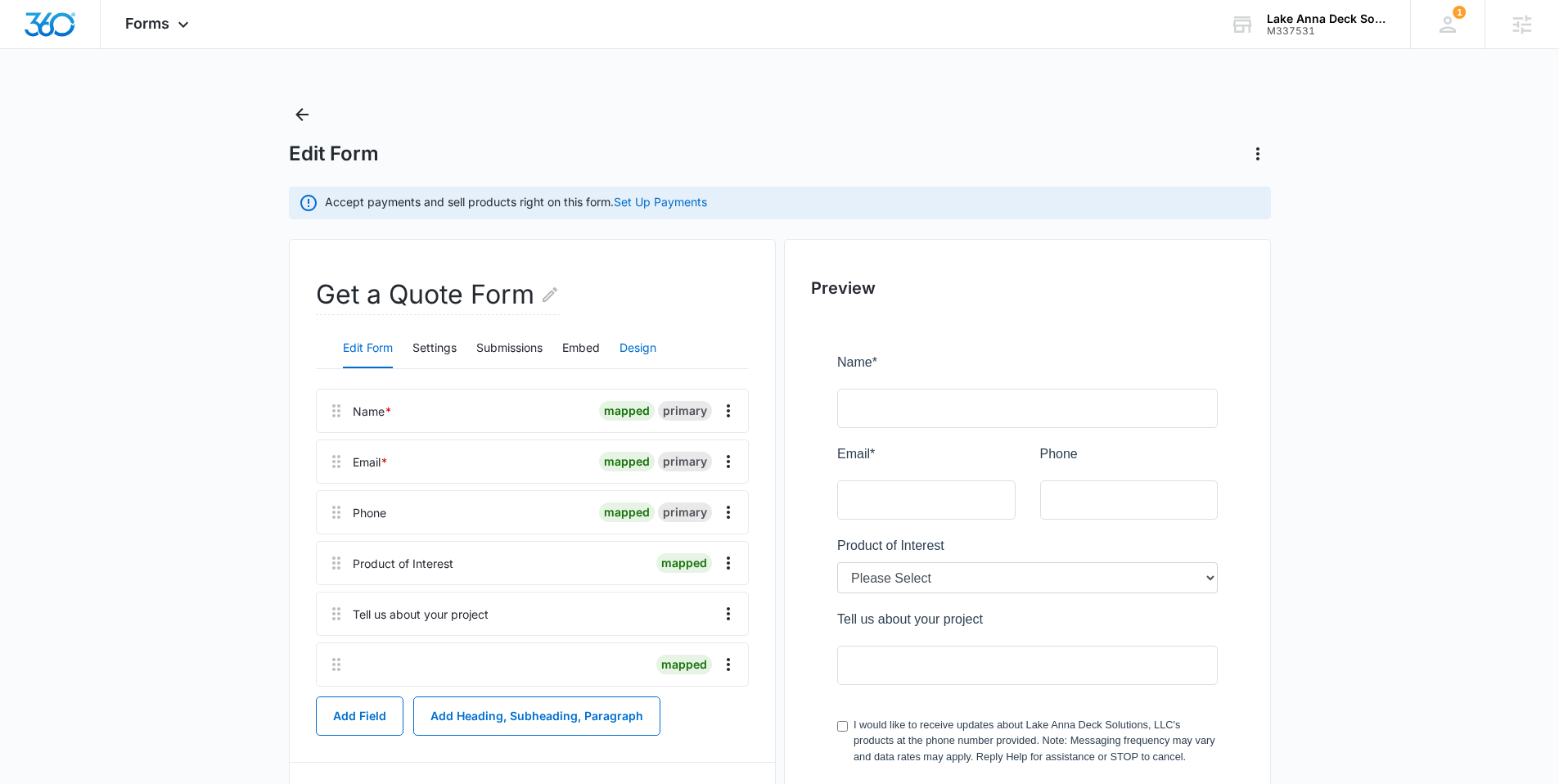
click at [643, 351] on button "Design" at bounding box center [638, 348] width 37 height 39
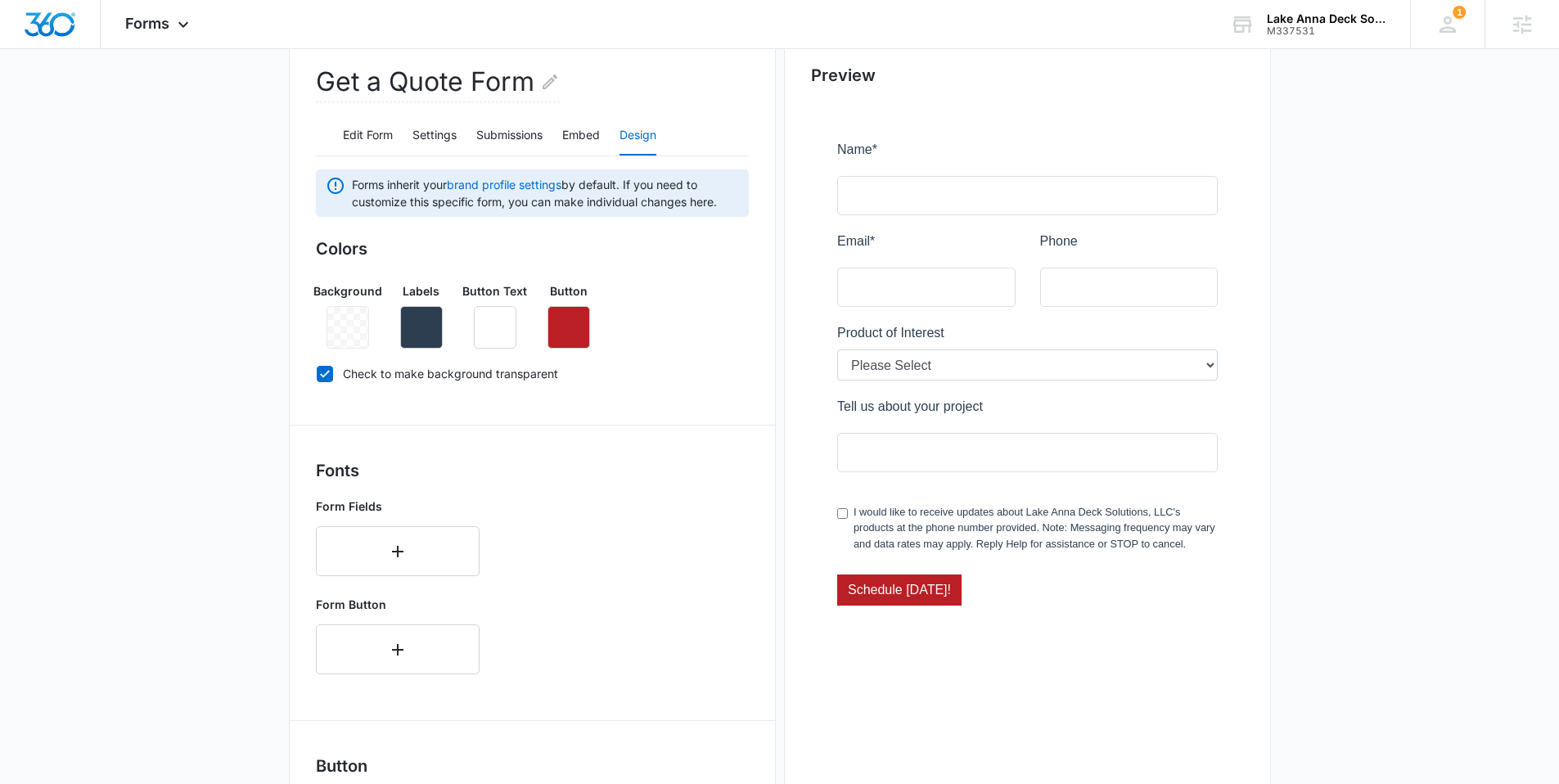
scroll to position [239, 0]
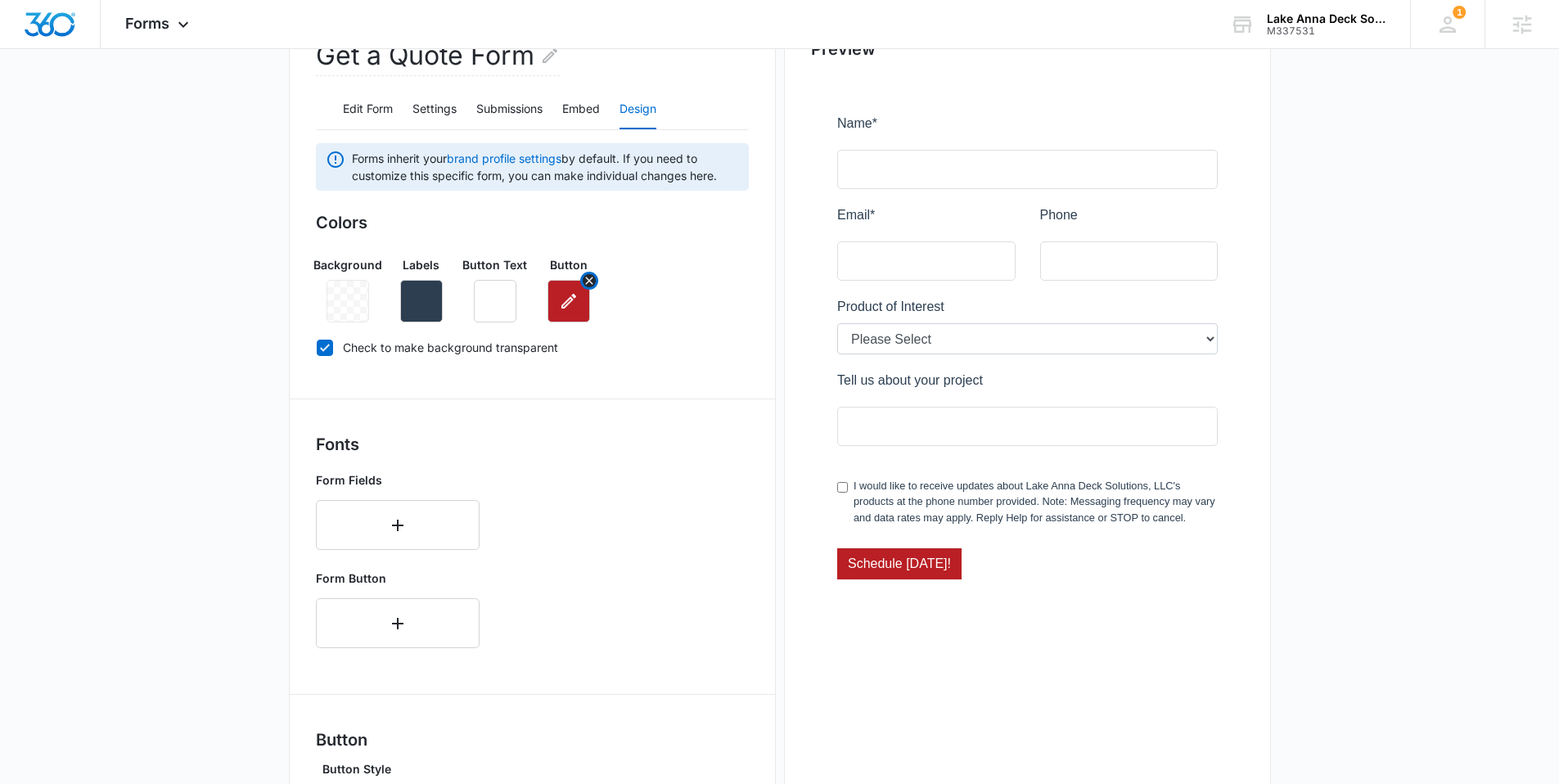
click at [574, 297] on icon "button" at bounding box center [569, 301] width 15 height 15
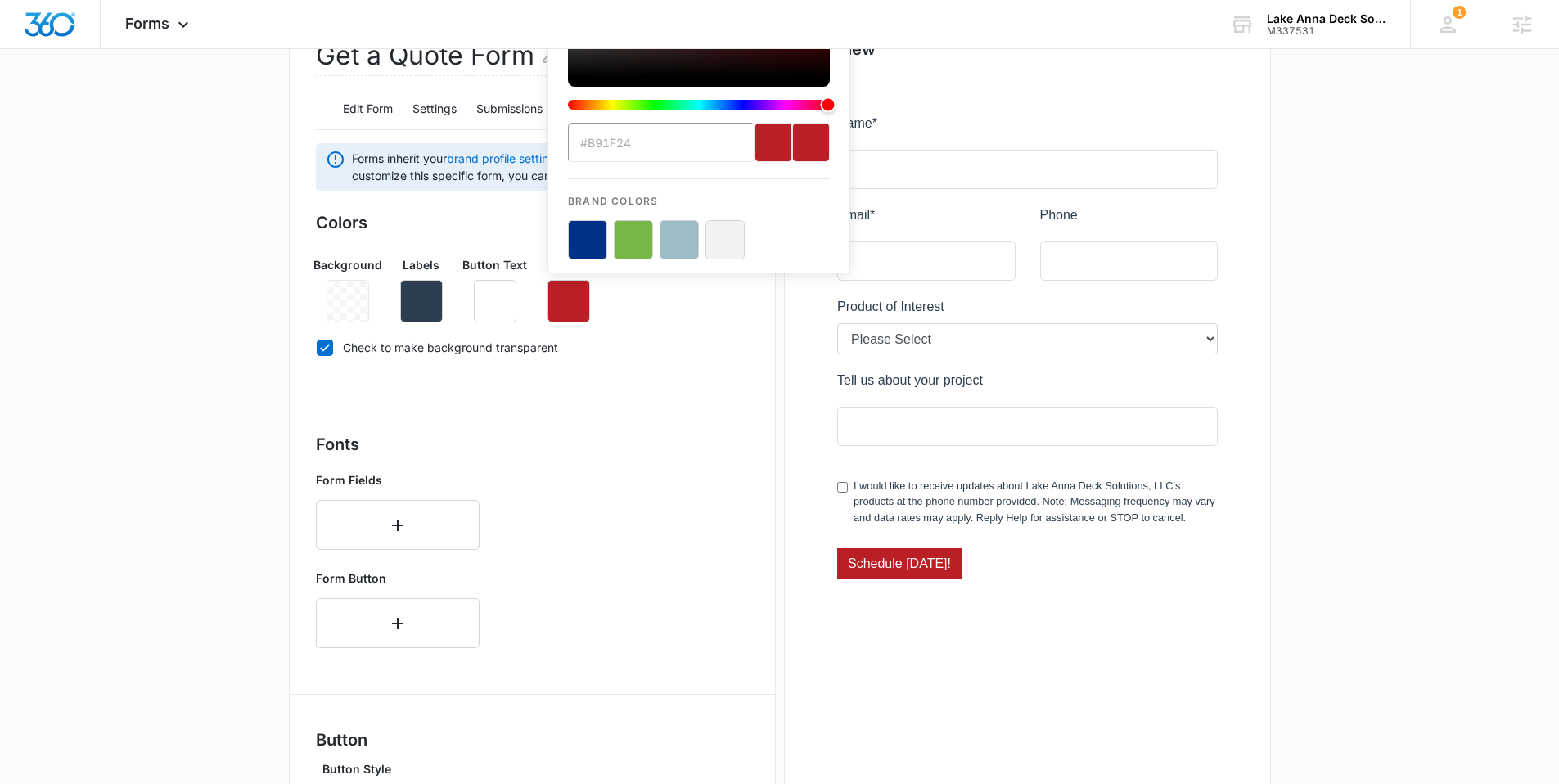
scroll to position [0, 0]
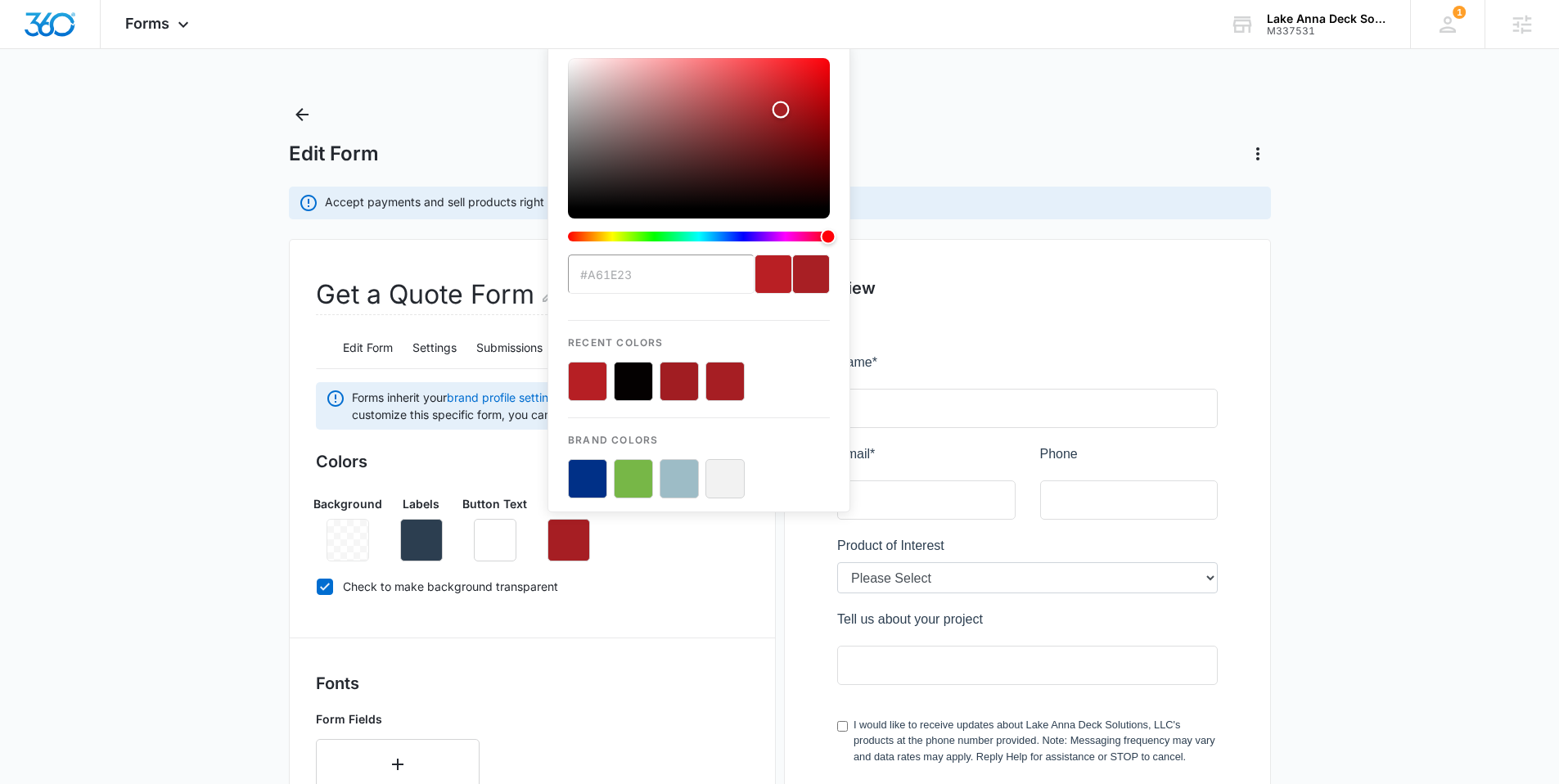
type input "#a81f24"
drag, startPoint x: 786, startPoint y: 208, endPoint x: 781, endPoint y: 110, distance: 98.1
click at [781, 110] on div "Color" at bounding box center [781, 110] width 17 height 17
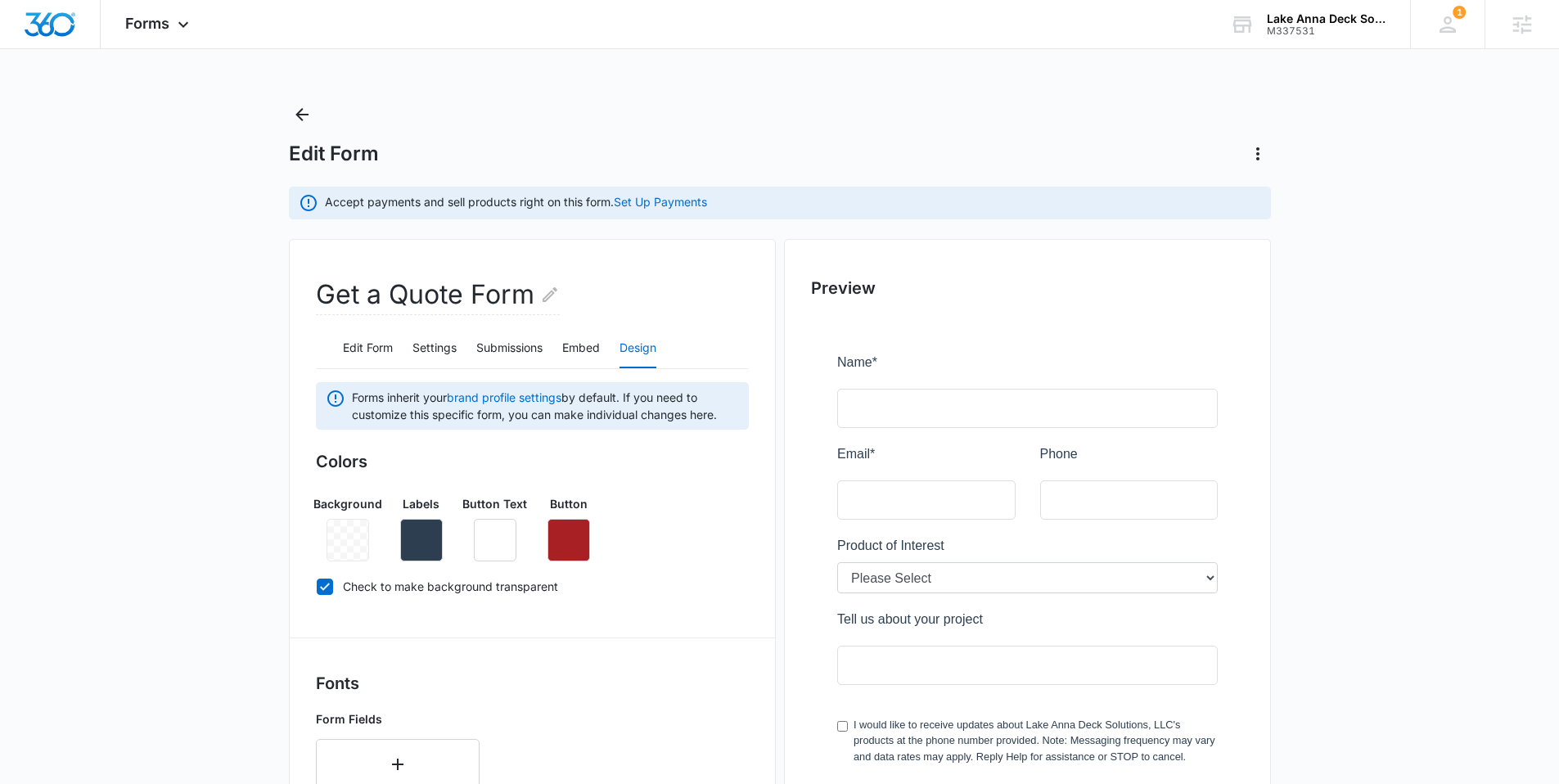
click at [702, 573] on div "Colors Background Labels Button Text Button Check to make background transparent" at bounding box center [531, 527] width 433 height 155
click at [293, 111] on icon "Back" at bounding box center [302, 115] width 20 height 20
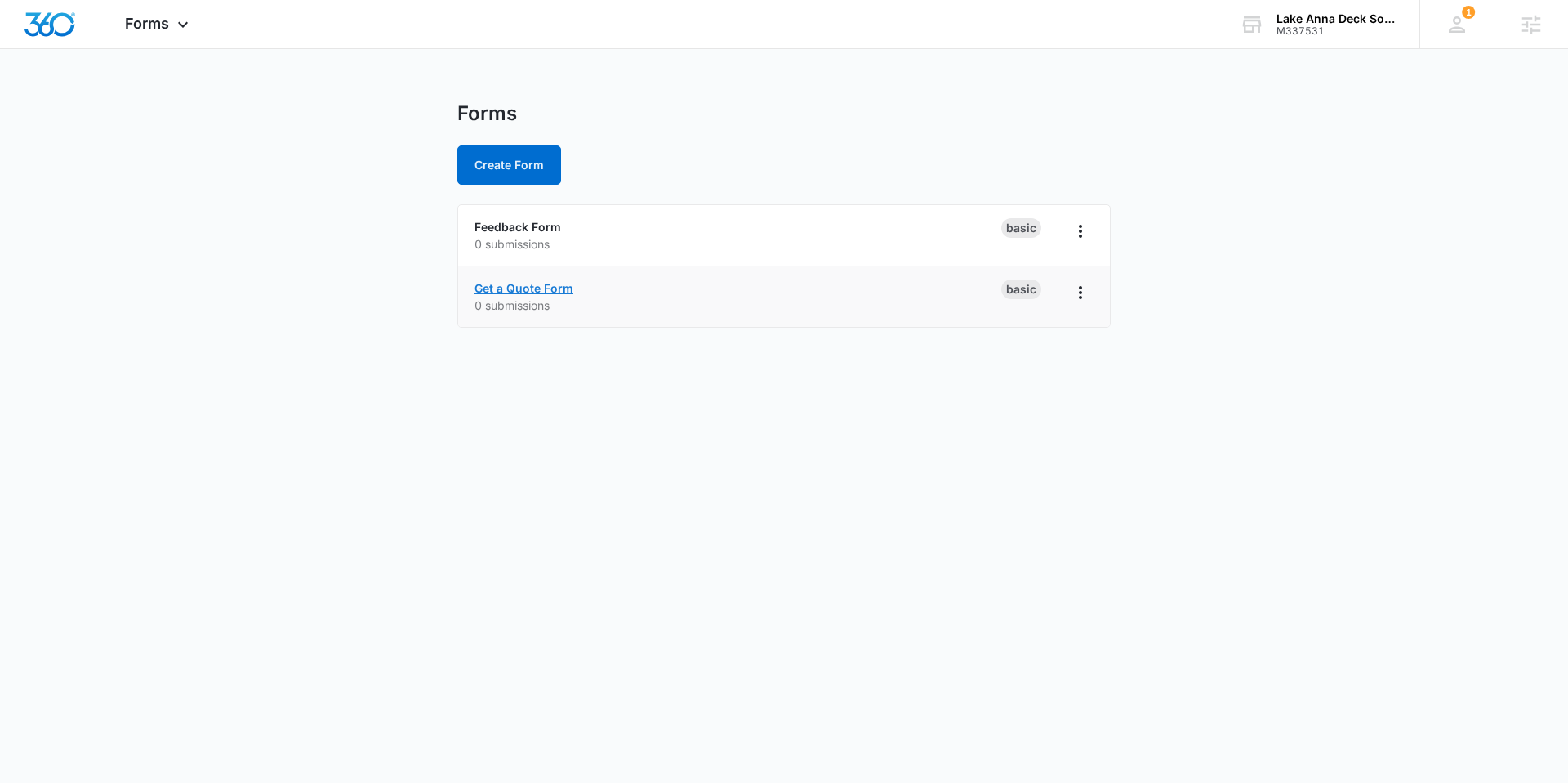
click at [499, 289] on link "Get a Quote Form" at bounding box center [523, 288] width 99 height 14
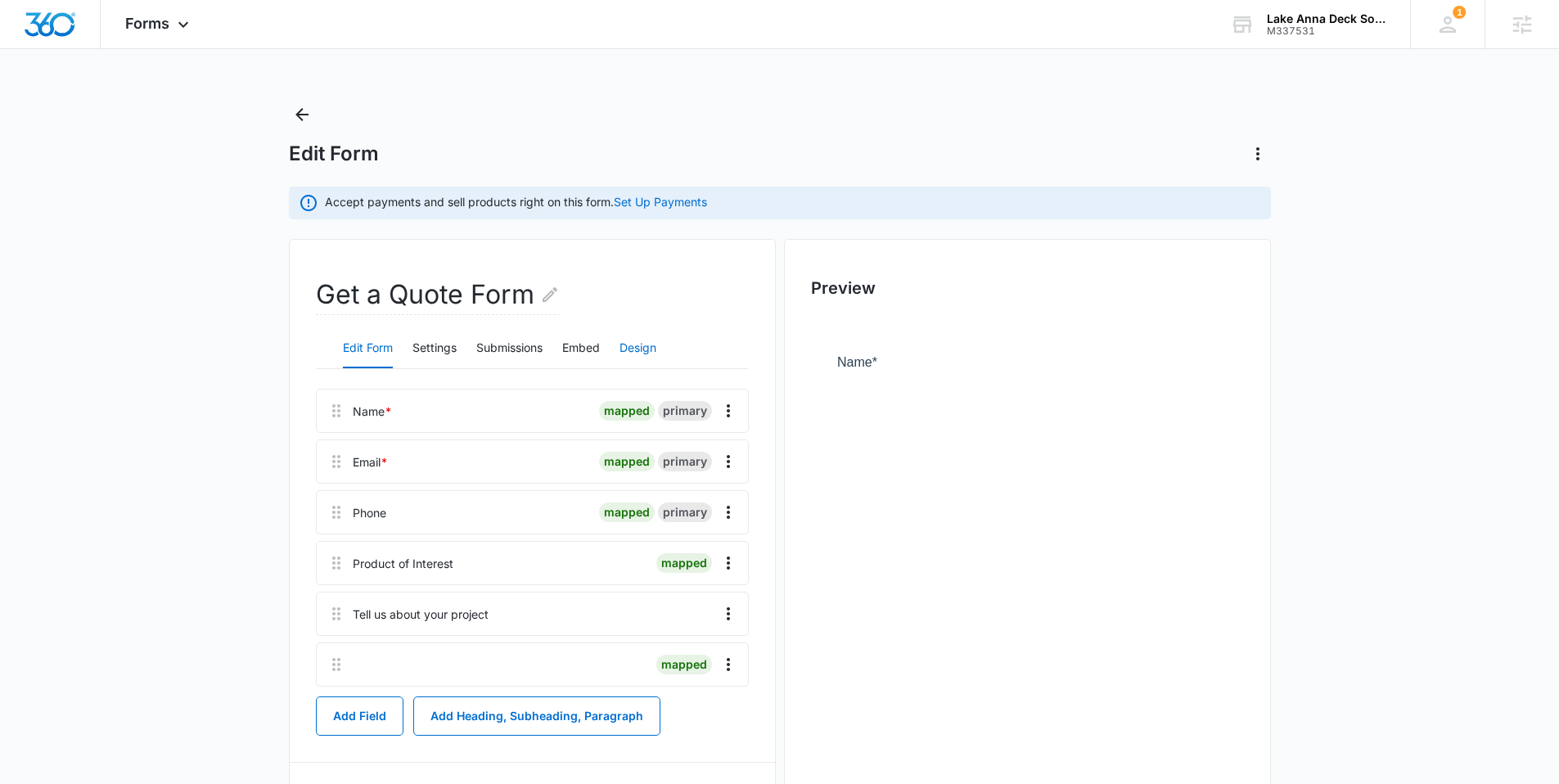
click at [646, 353] on button "Design" at bounding box center [638, 348] width 37 height 39
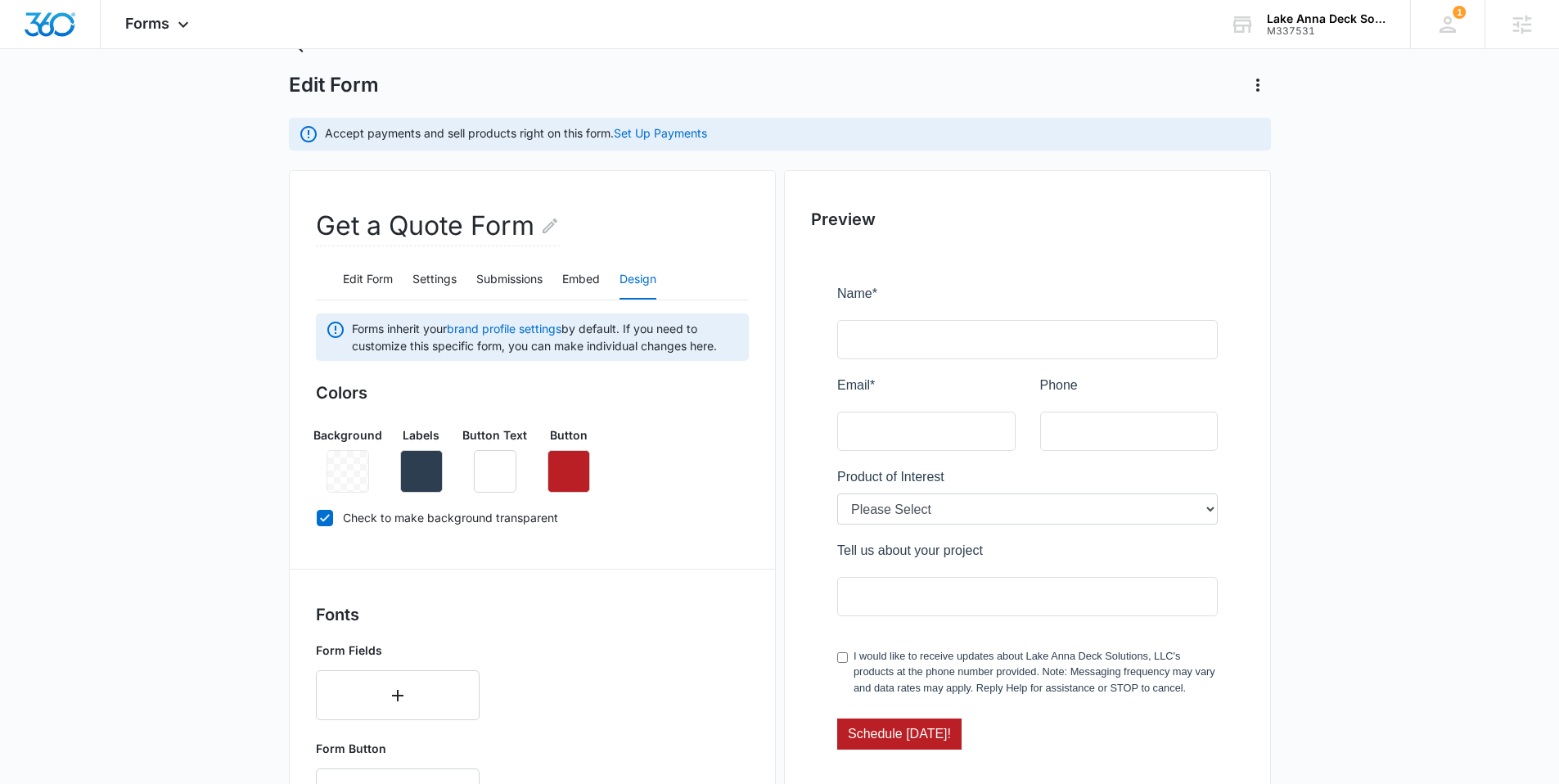
scroll to position [255, 0]
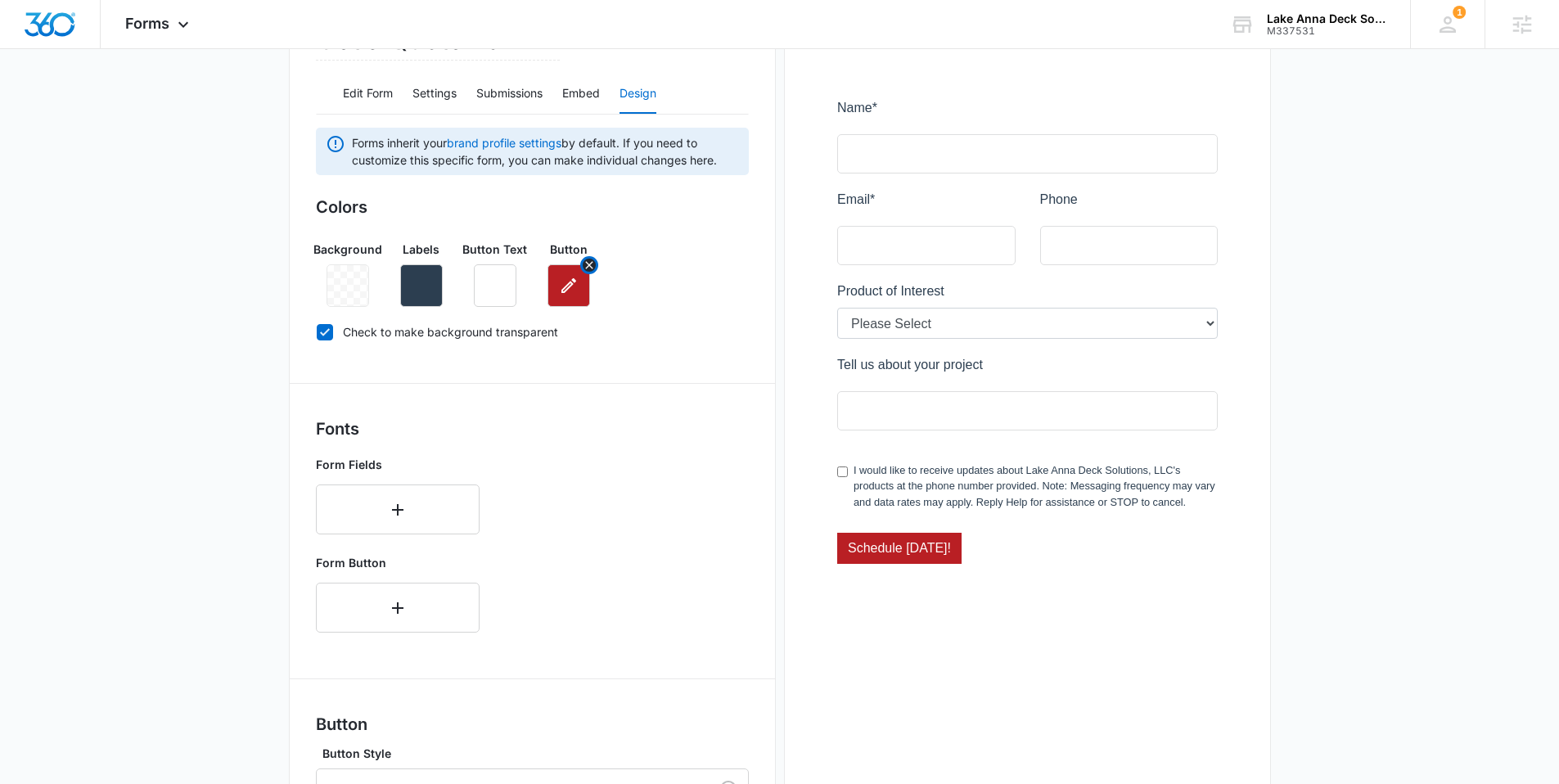
click at [567, 289] on icon "button" at bounding box center [569, 286] width 15 height 15
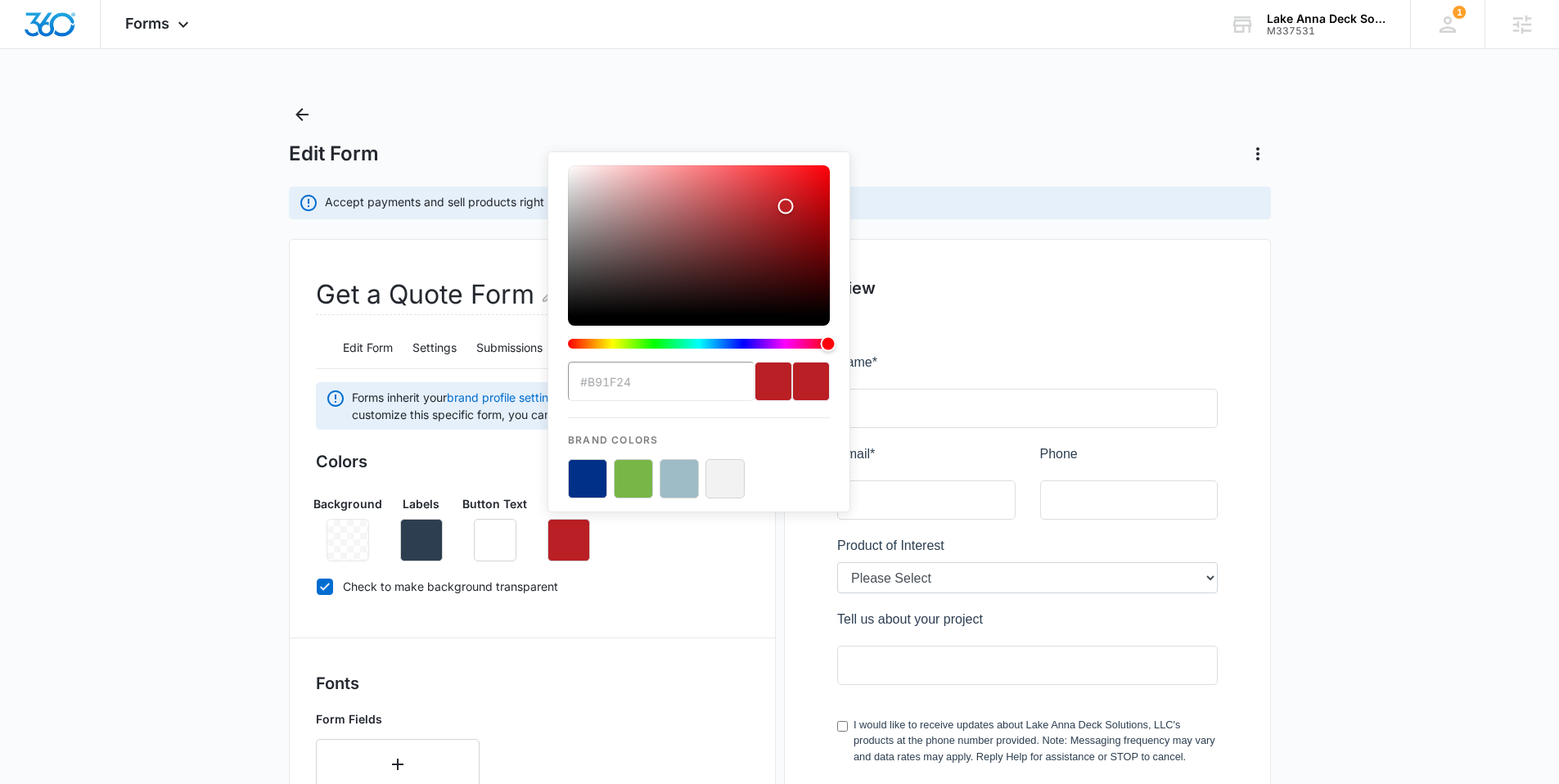
click at [667, 381] on input "#b91f24" at bounding box center [661, 381] width 187 height 39
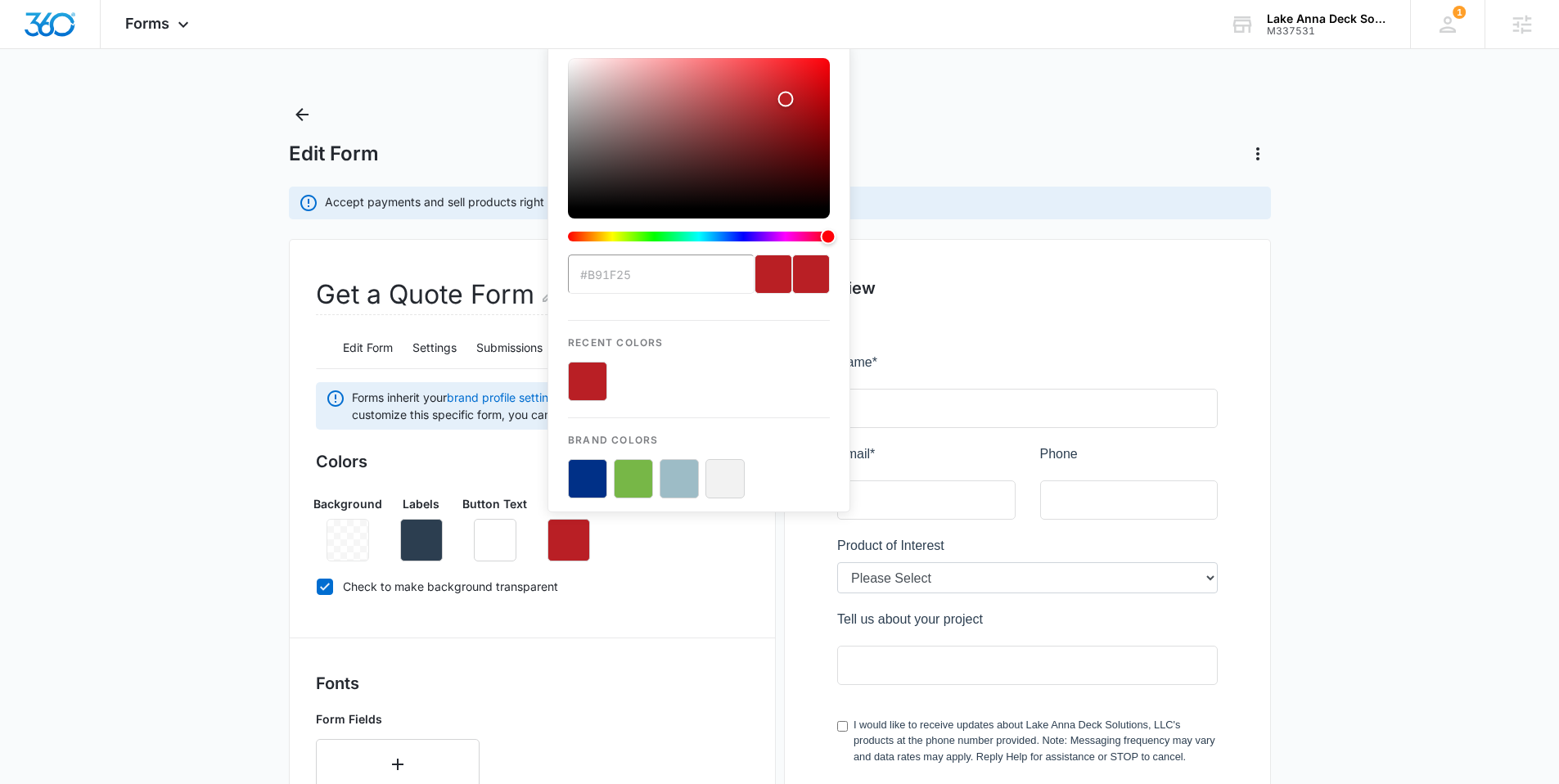
type input "#b91f25"
click at [583, 381] on button "color-picker-container" at bounding box center [587, 381] width 39 height 39
click at [592, 382] on button "color-picker-container" at bounding box center [587, 381] width 39 height 39
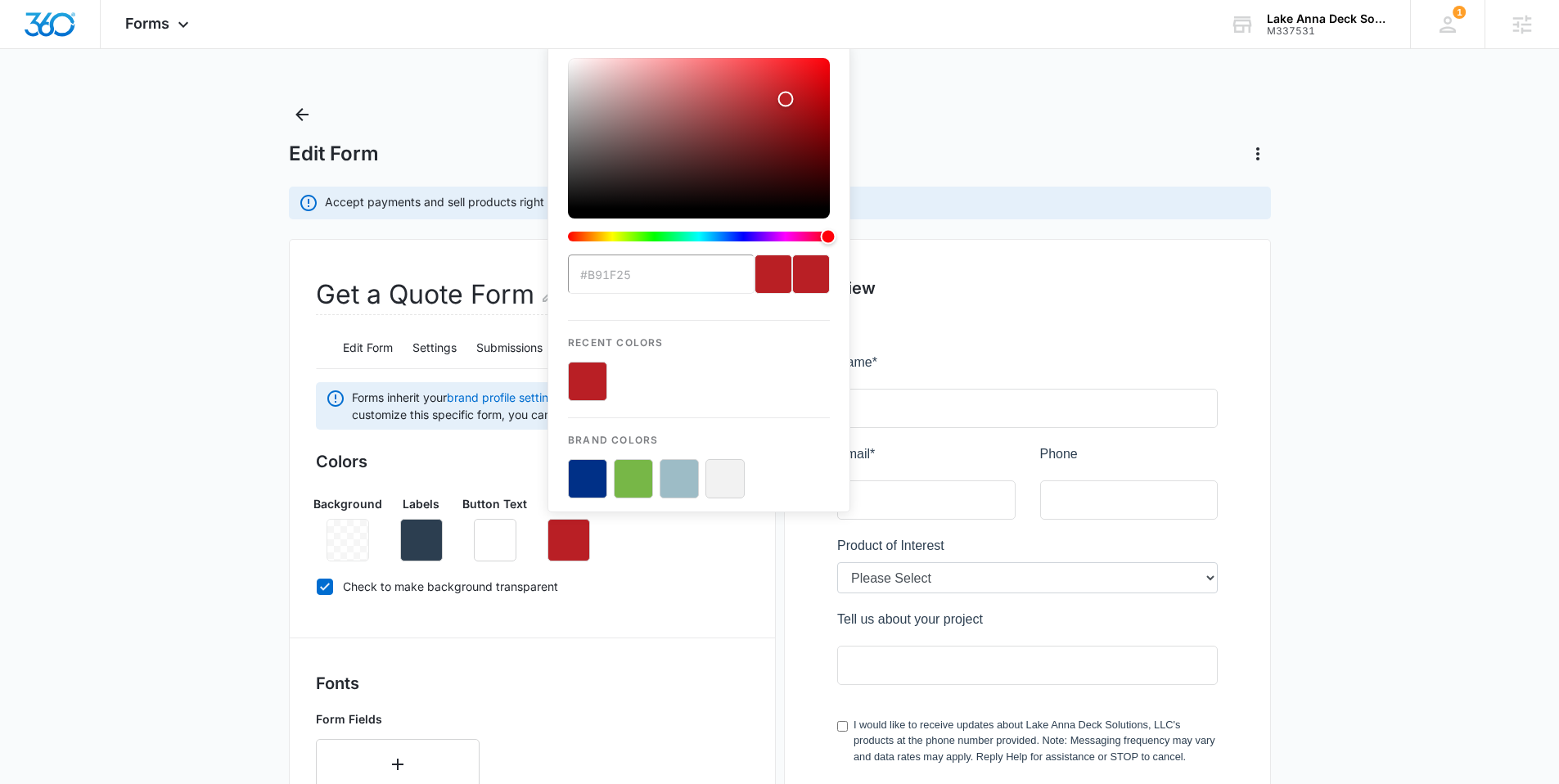
click at [782, 448] on div "Brand Colors" at bounding box center [698, 457] width 262 height 81
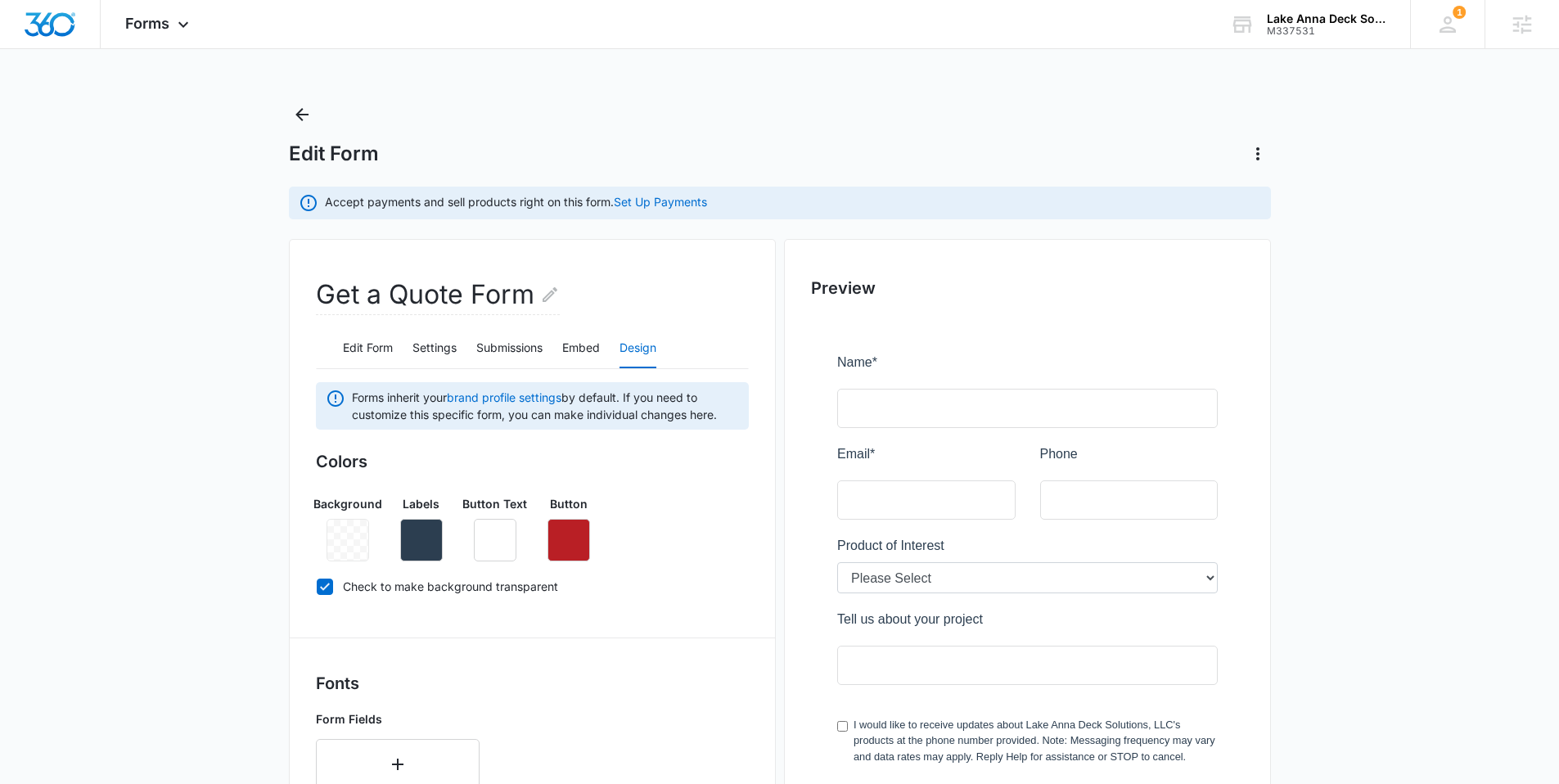
click at [702, 579] on label "Check to make background transparent" at bounding box center [531, 586] width 433 height 17
click at [317, 586] on input "Check to make background transparent" at bounding box center [316, 586] width 1 height 1
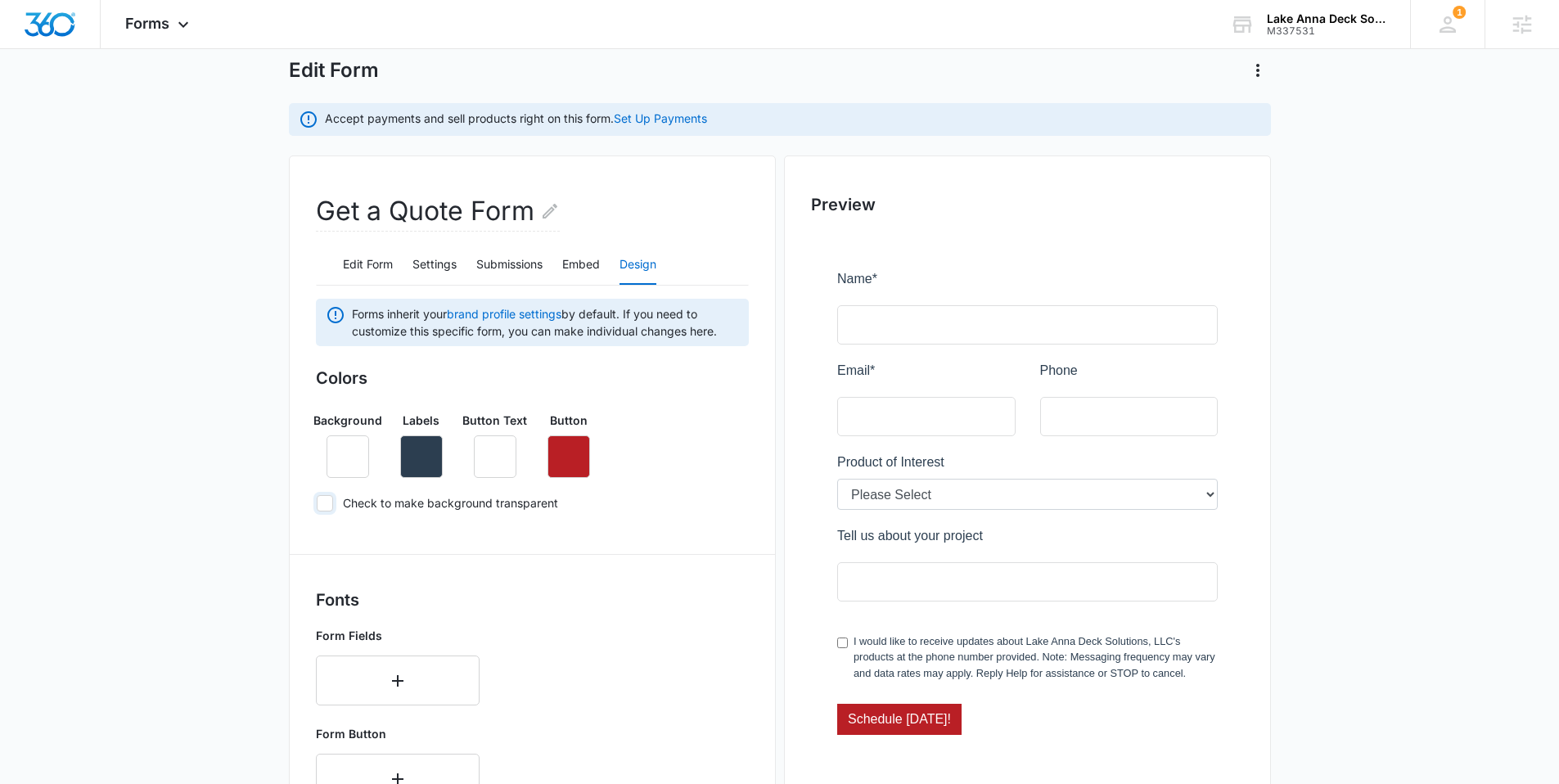
scroll to position [92, 0]
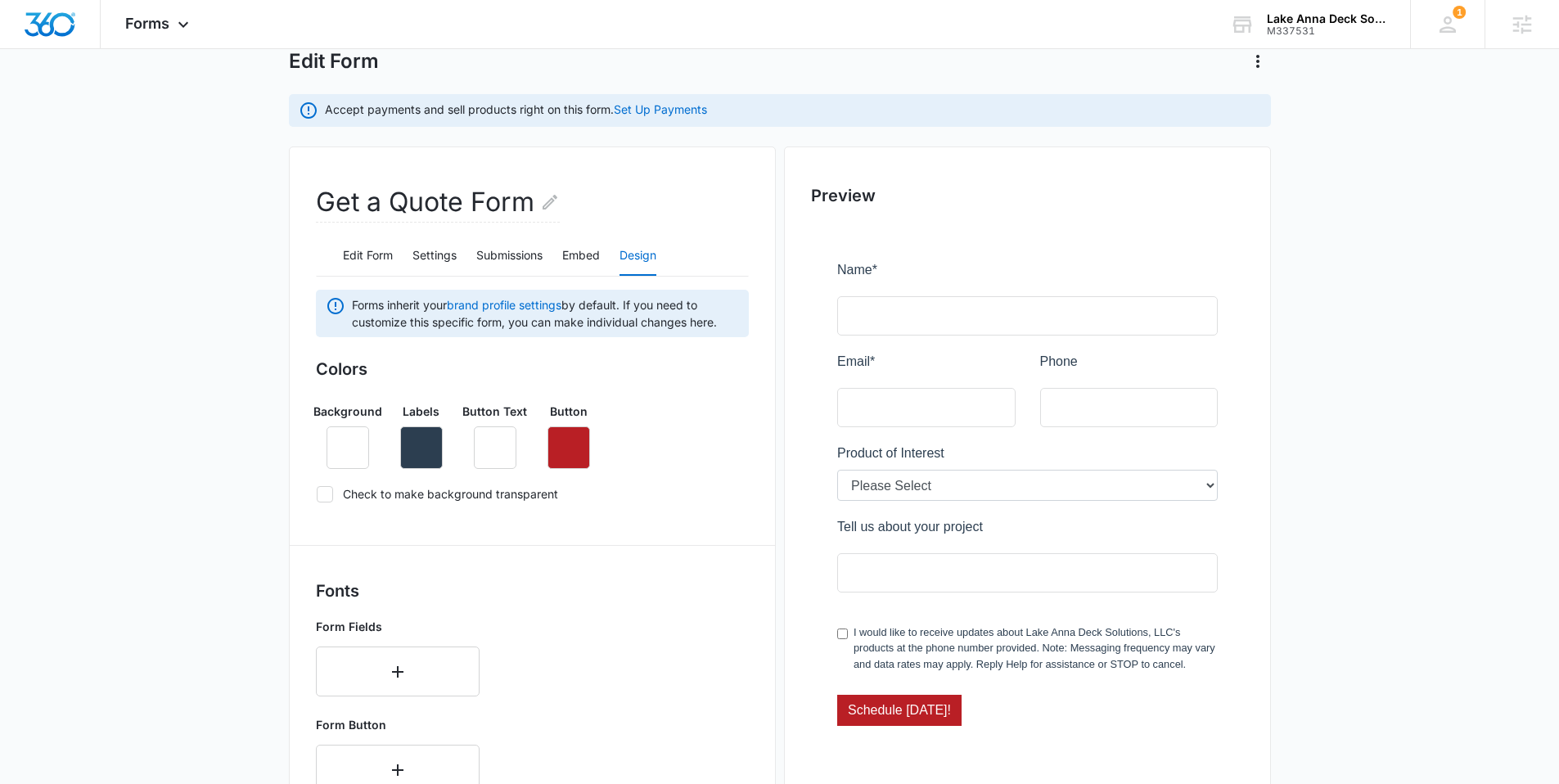
click at [416, 496] on label "Check to make background transparent" at bounding box center [531, 493] width 433 height 17
click at [317, 494] on input "Check to make background transparent" at bounding box center [316, 493] width 1 height 1
checkbox input "true"
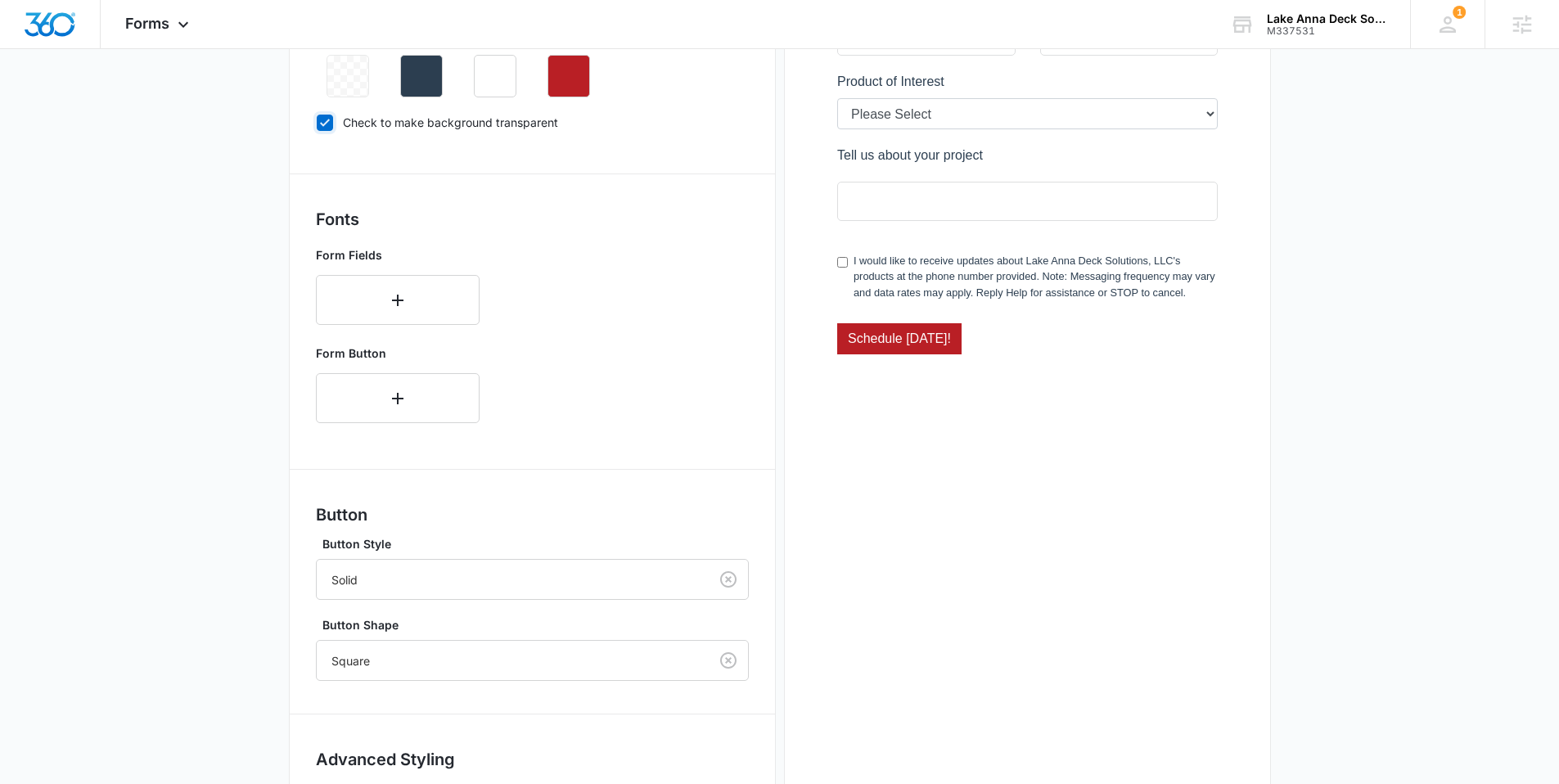
scroll to position [595, 0]
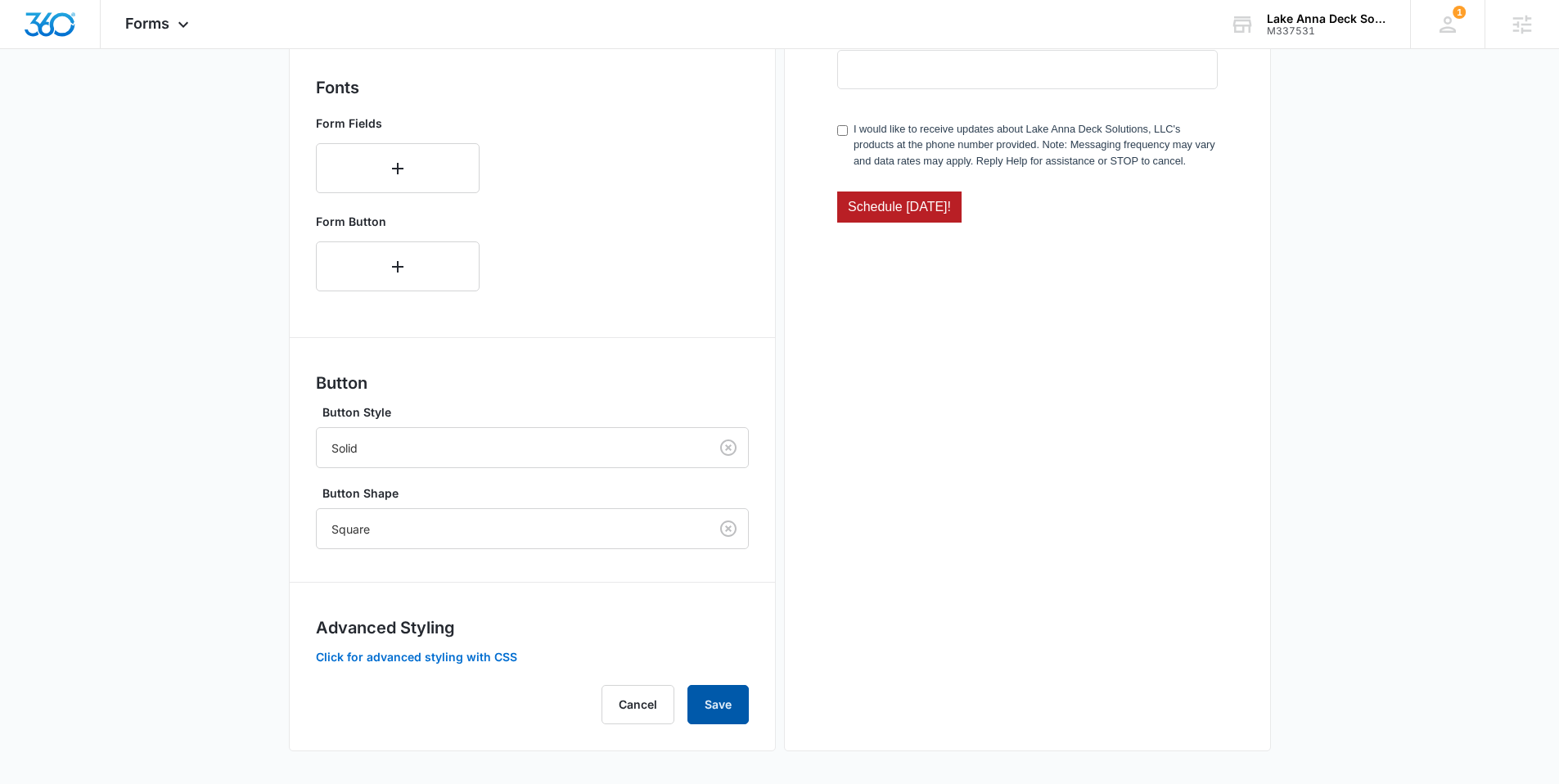
click at [716, 721] on button "Save" at bounding box center [718, 703] width 62 height 39
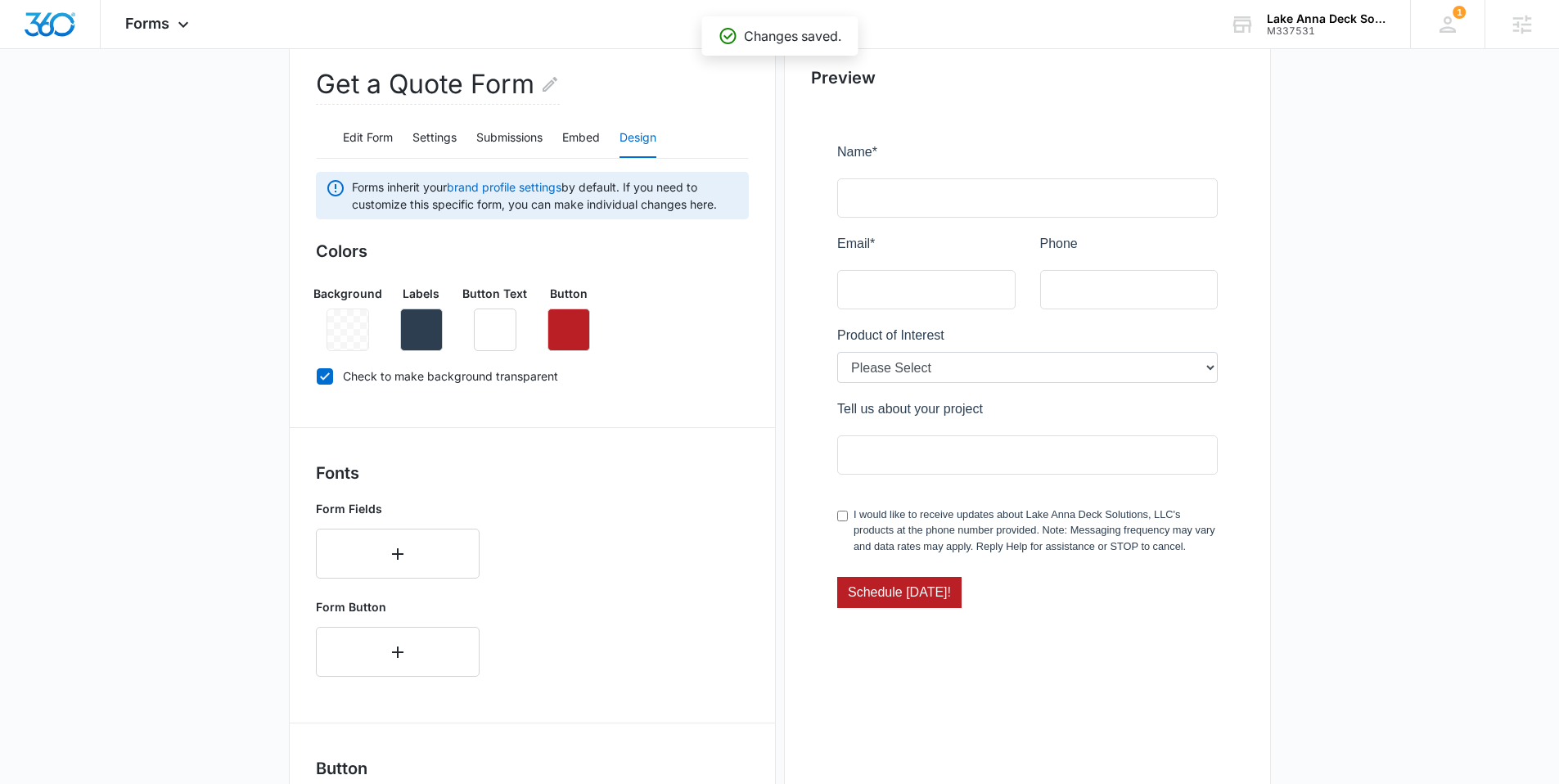
scroll to position [40, 0]
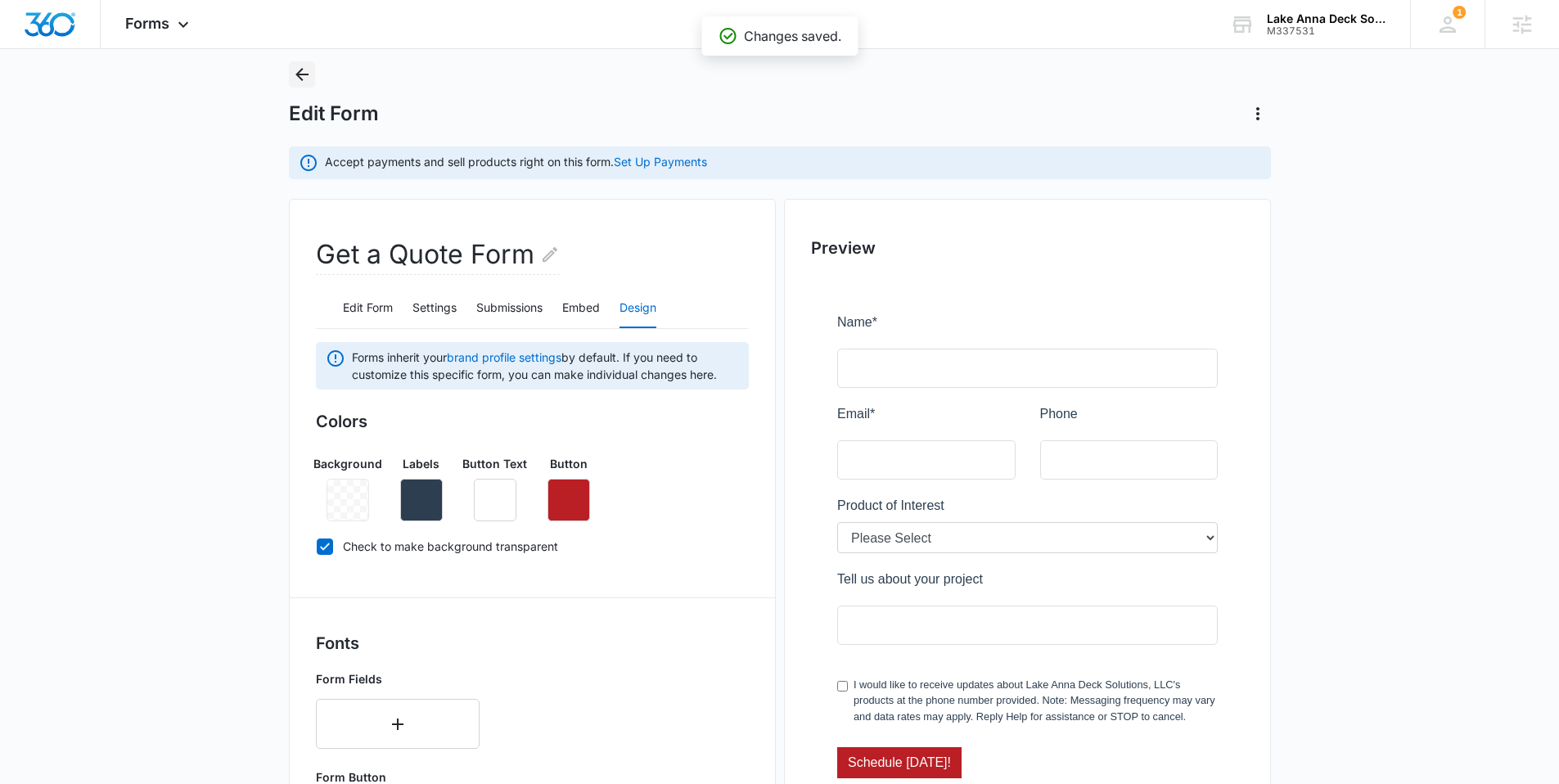
click at [300, 70] on icon "Back" at bounding box center [302, 74] width 13 height 13
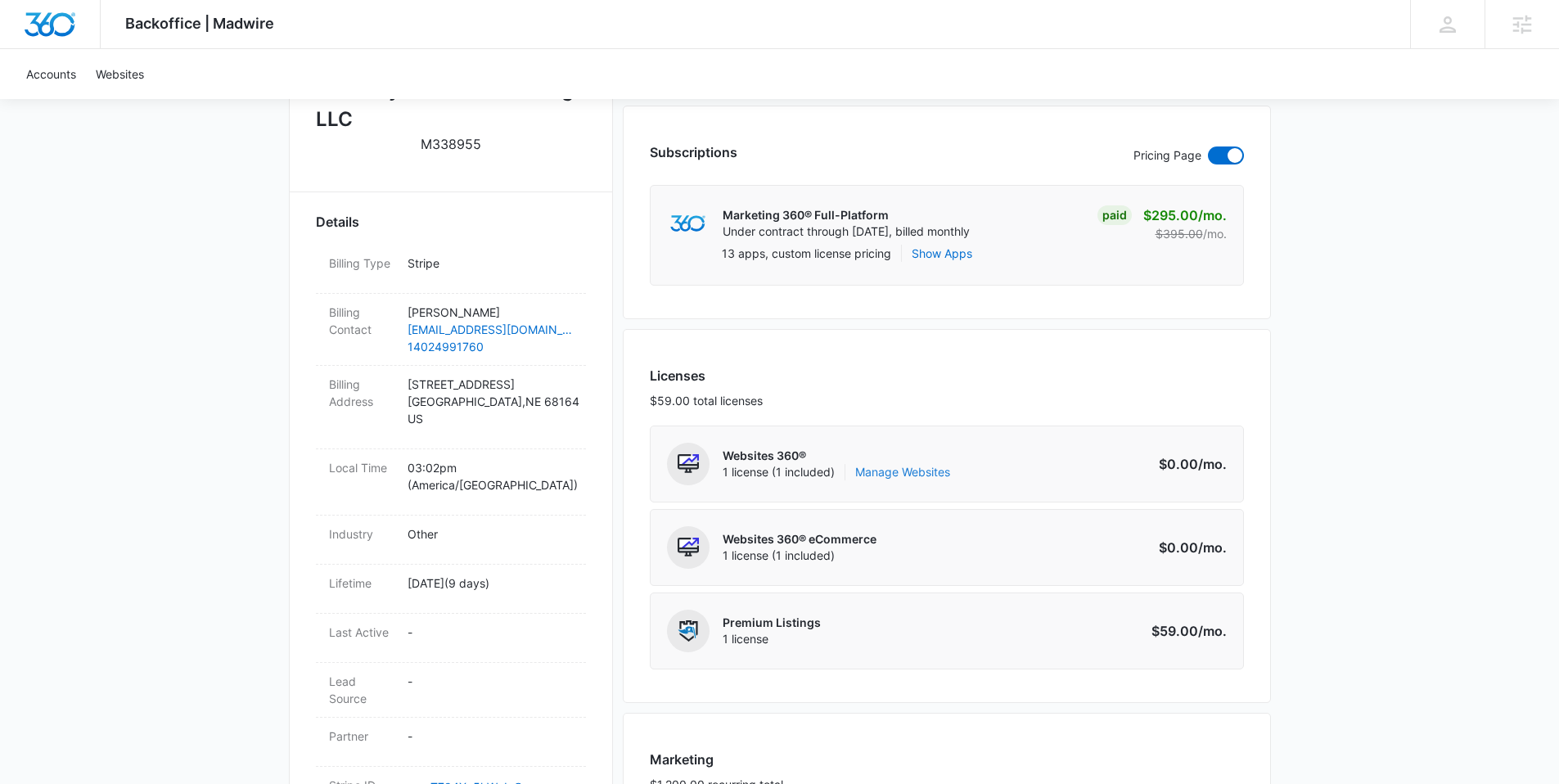
scroll to position [407, 0]
click at [887, 467] on link "Manage Websites" at bounding box center [902, 471] width 95 height 16
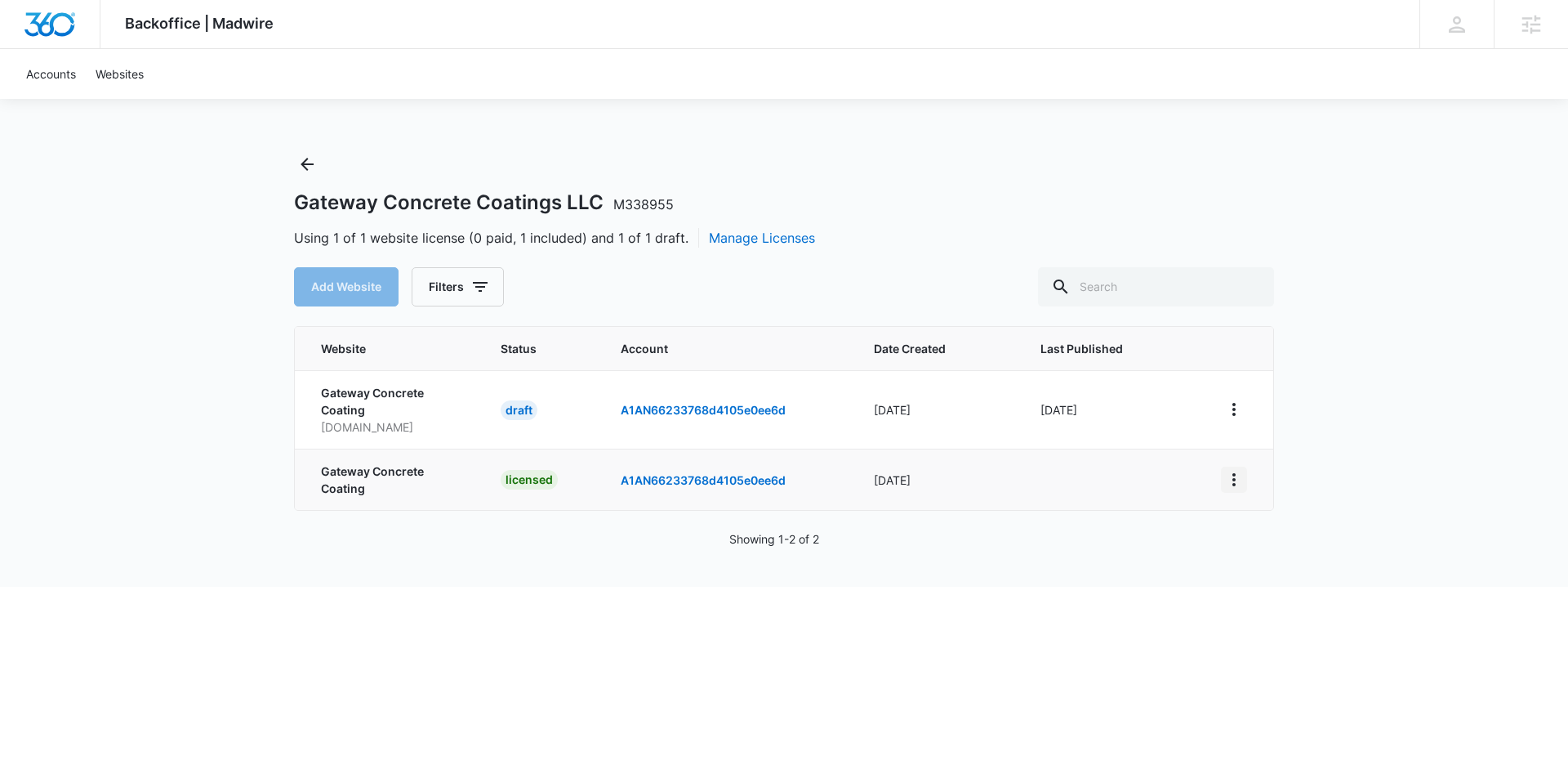
click at [1242, 482] on icon "View More" at bounding box center [1234, 480] width 20 height 20
click at [1339, 466] on div "Backoffice | Madwire Apps Settings [PERSON_NAME] [PERSON_NAME][EMAIL_ADDRESS][P…" at bounding box center [784, 293] width 1568 height 587
